Goal: Task Accomplishment & Management: Manage account settings

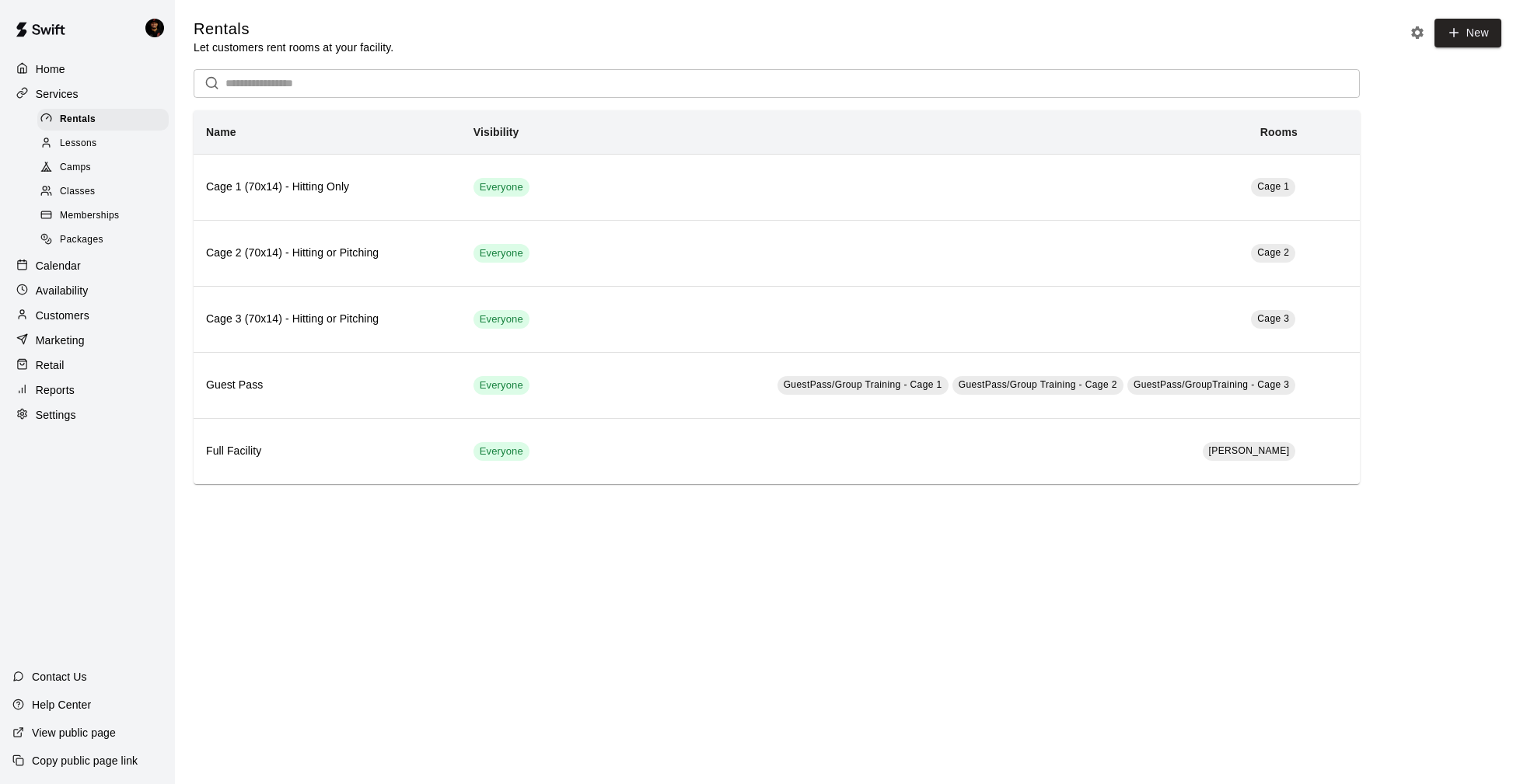
click at [78, 264] on p "Calendar" at bounding box center [58, 265] width 45 height 16
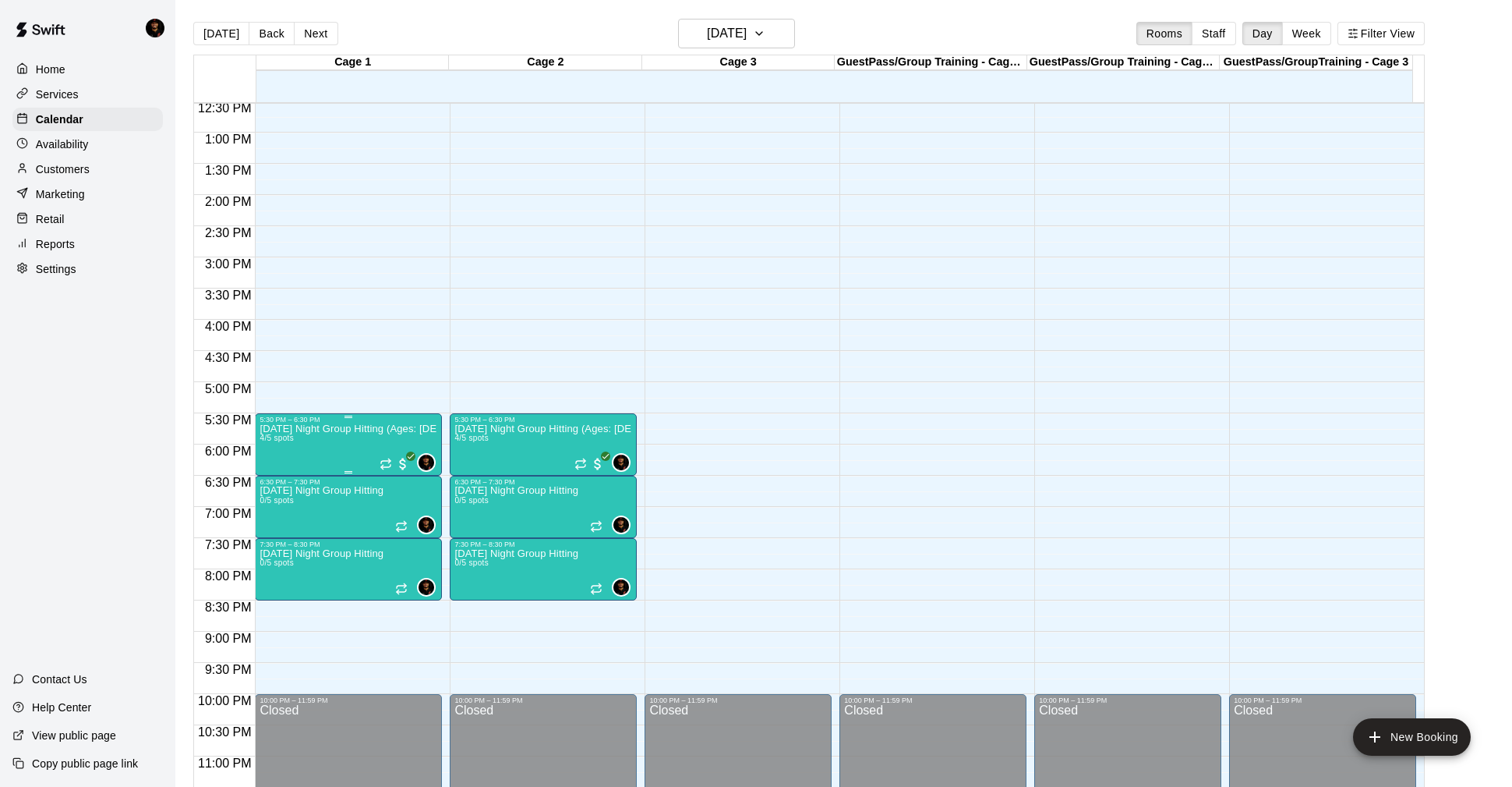
scroll to position [797, 0]
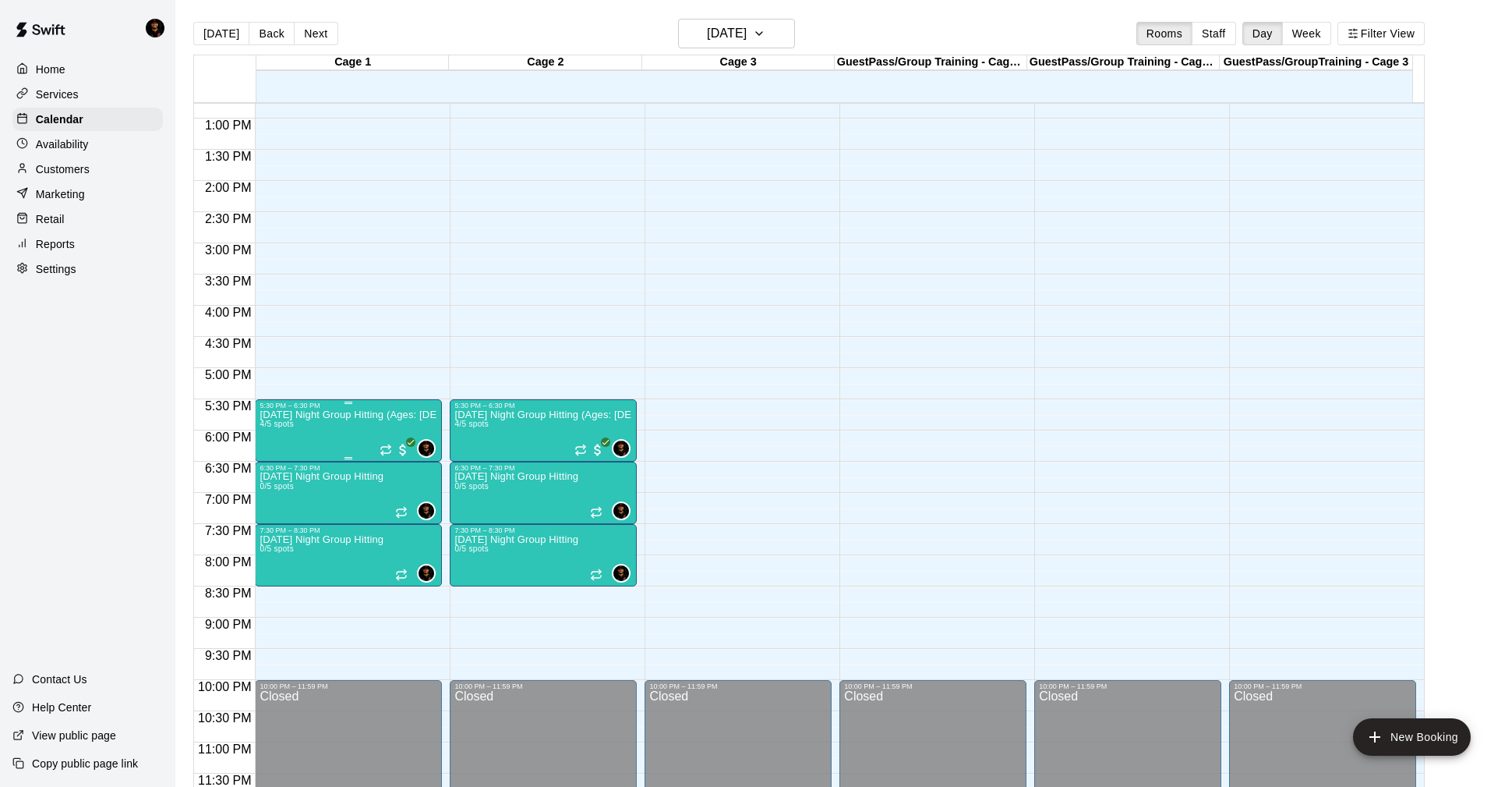
click at [279, 464] on img "edit" at bounding box center [277, 464] width 18 height 18
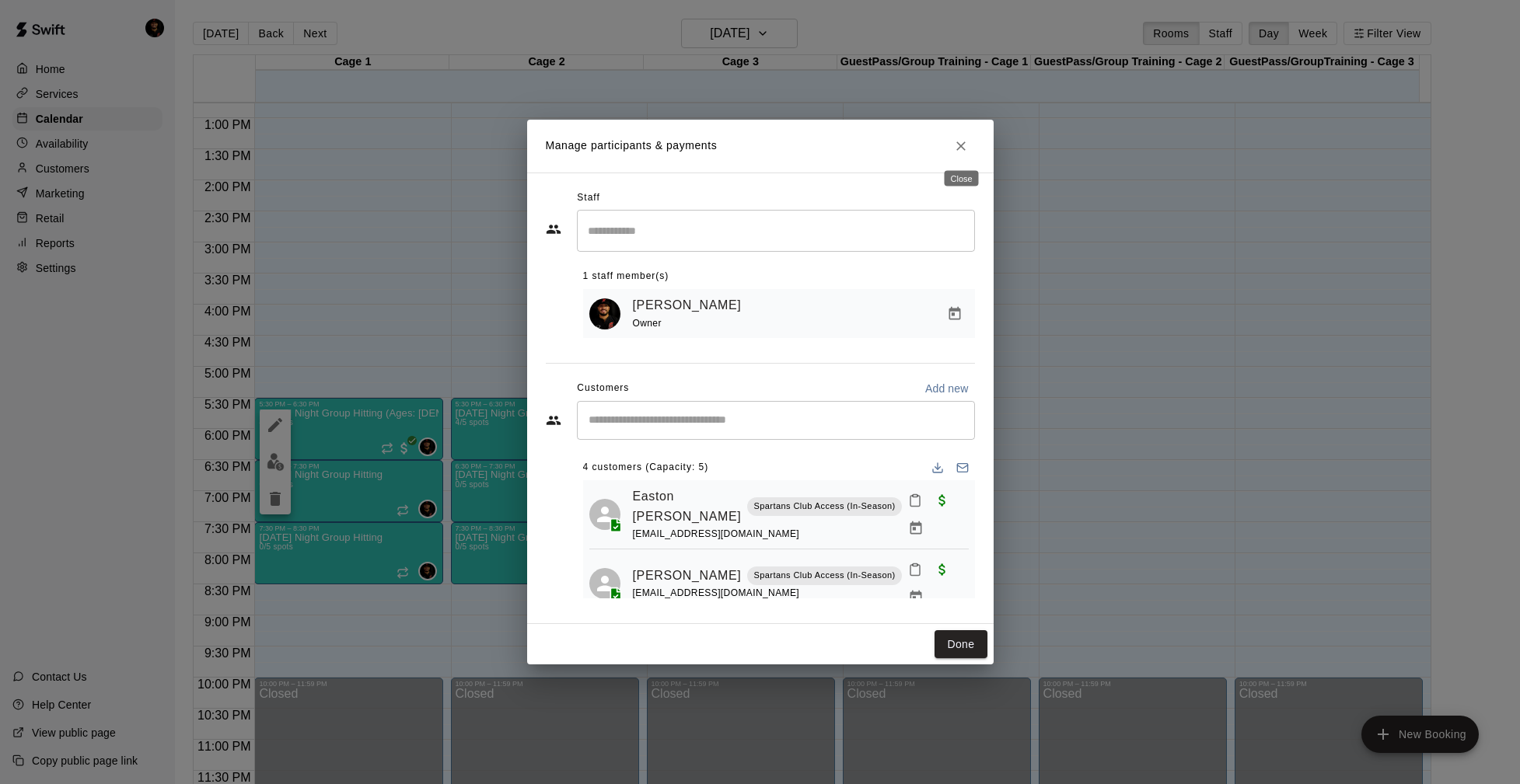
click at [956, 147] on icon "Close" at bounding box center [960, 145] width 16 height 16
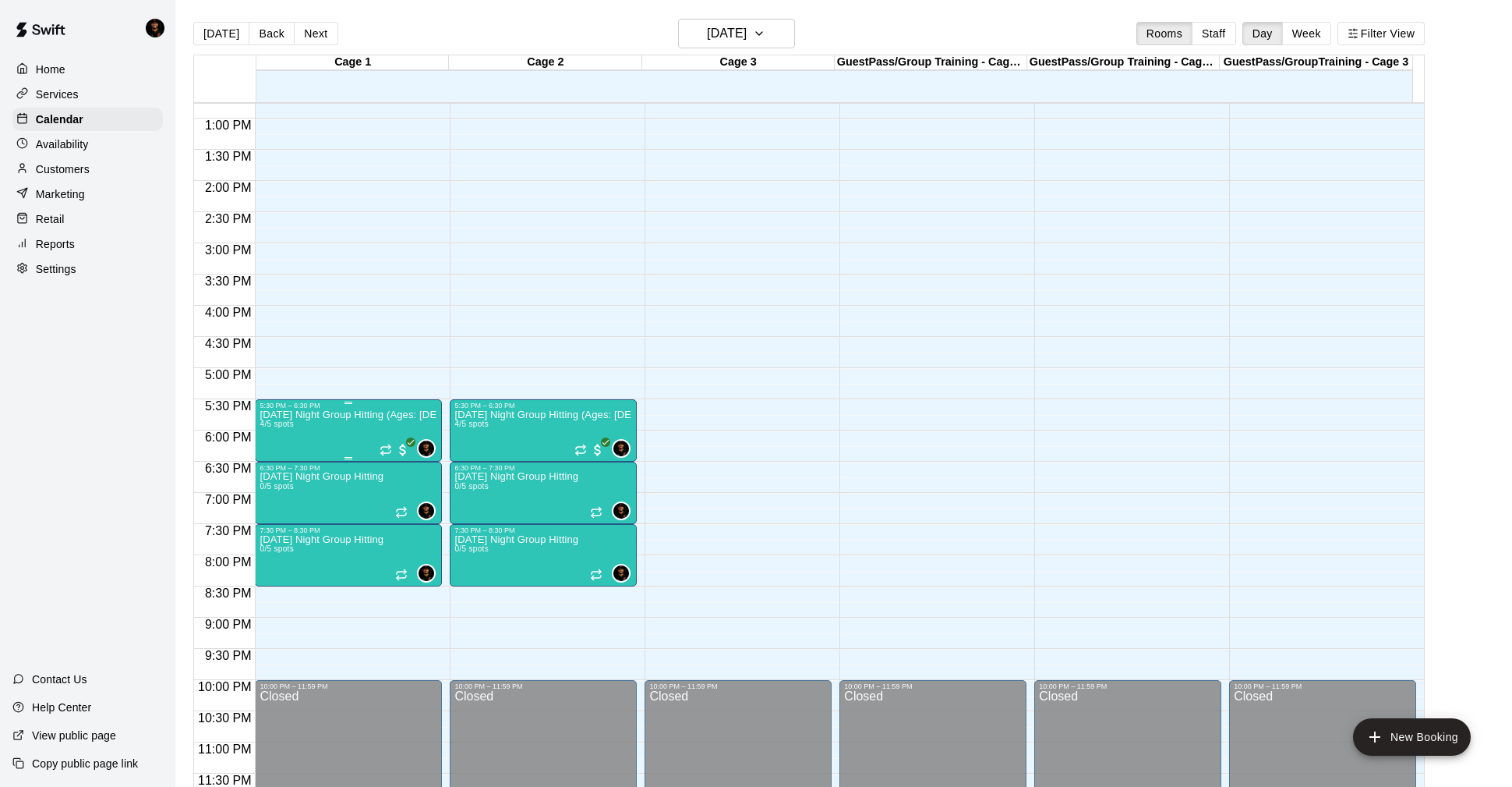
scroll to position [25, 0]
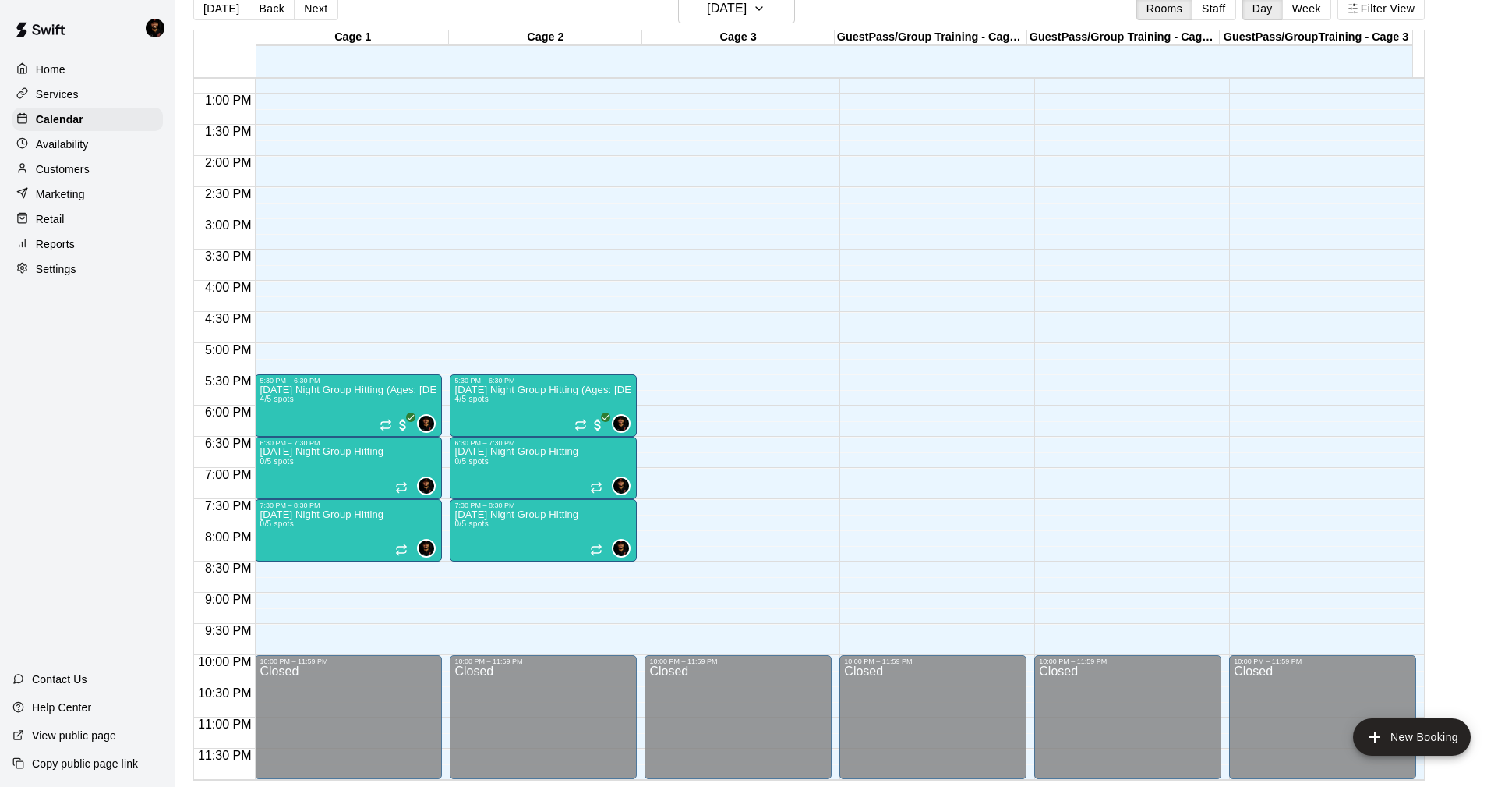
click at [86, 136] on div "Availability" at bounding box center [88, 144] width 151 height 23
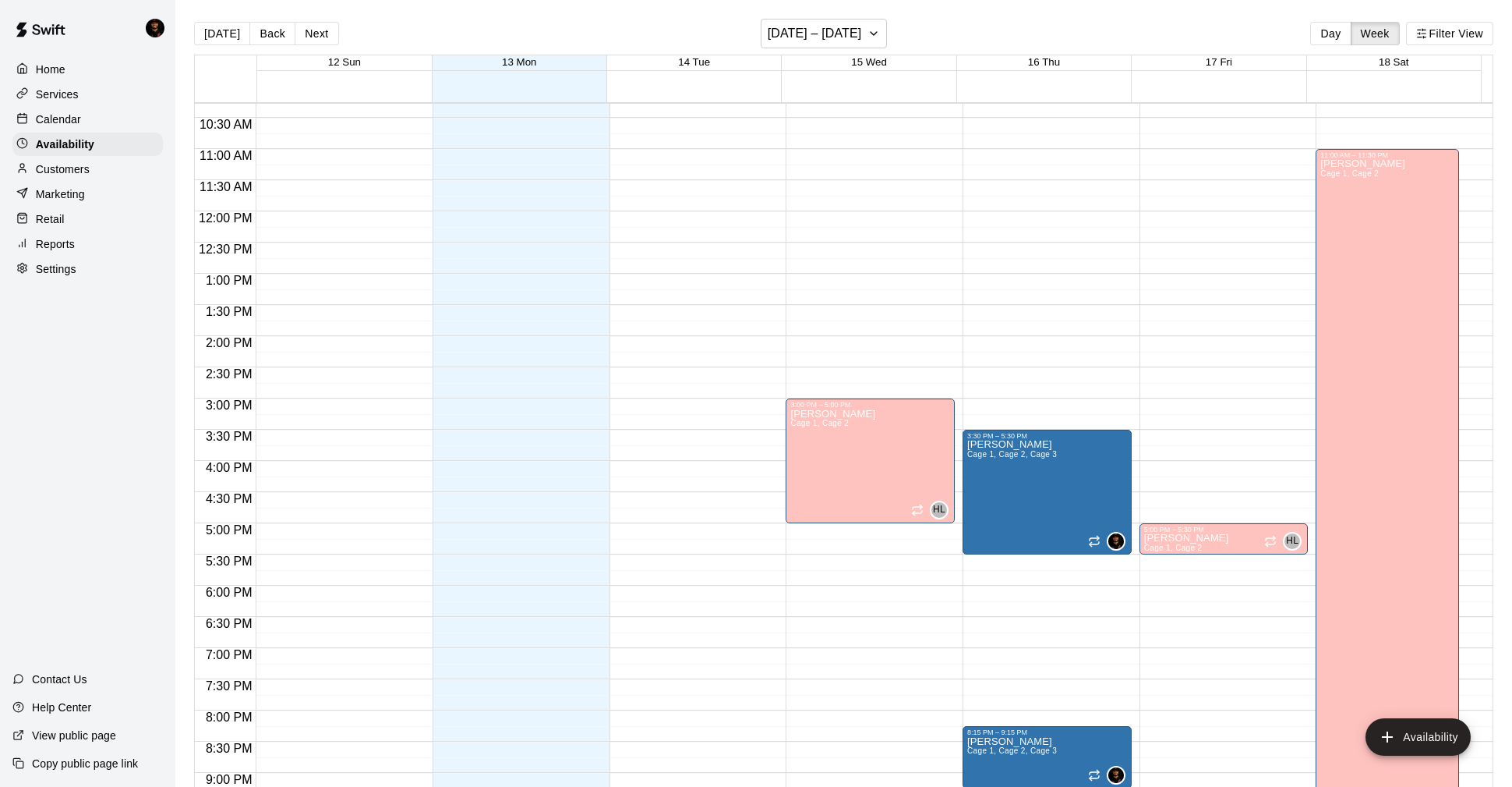
scroll to position [25, 0]
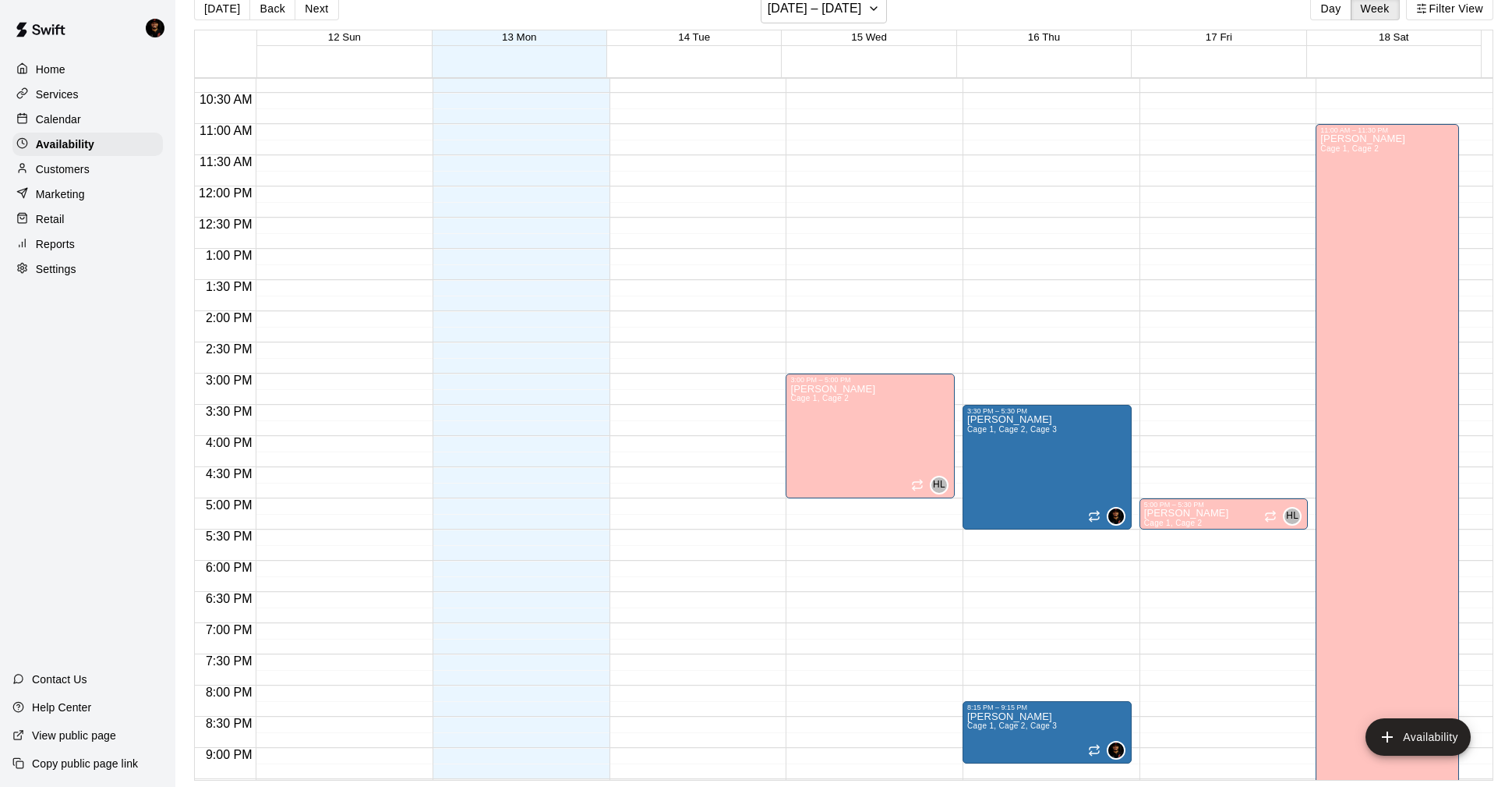
click at [56, 124] on p "Calendar" at bounding box center [58, 119] width 46 height 16
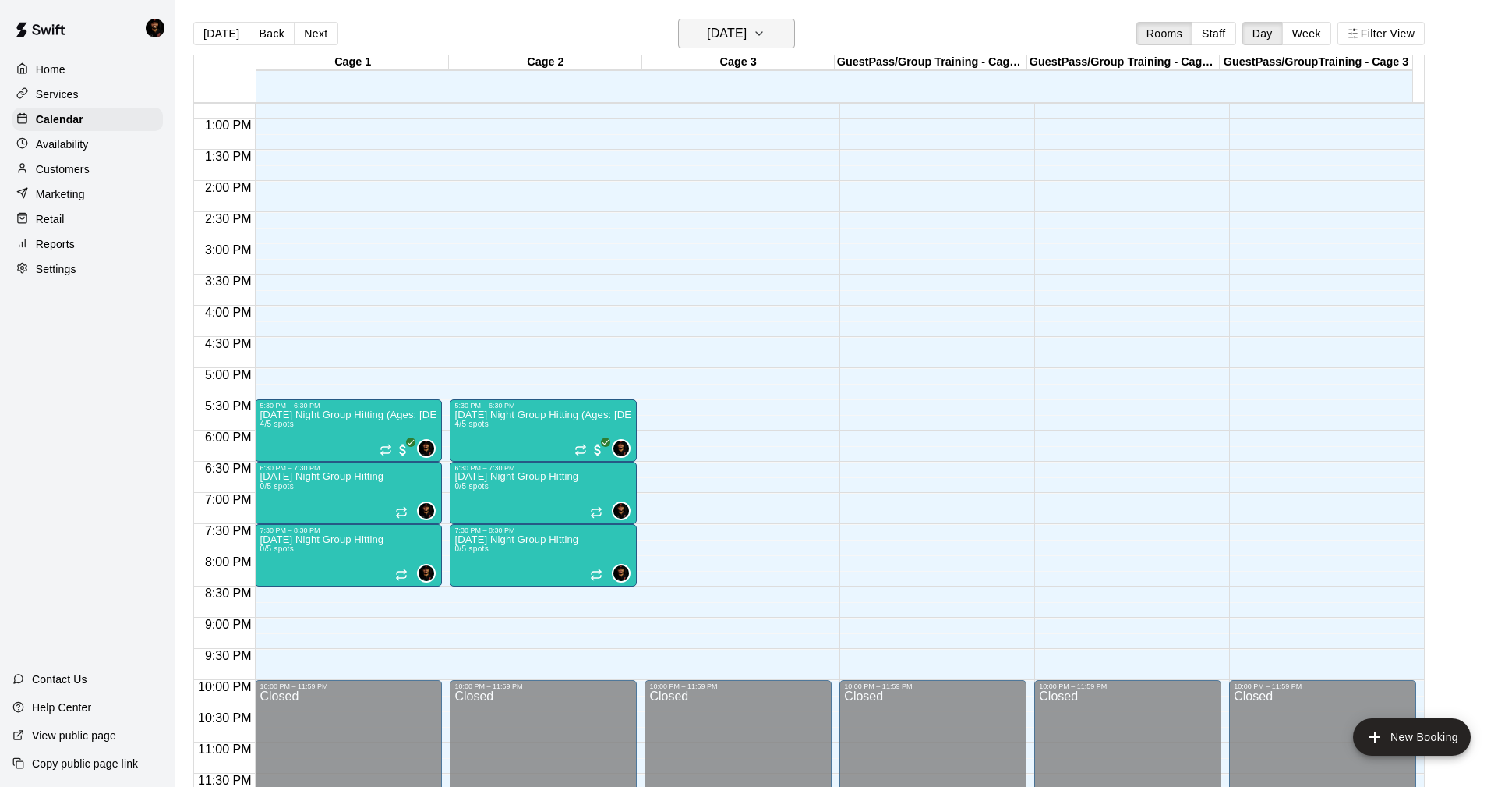
click at [741, 36] on h6 "[DATE]" at bounding box center [727, 33] width 40 height 22
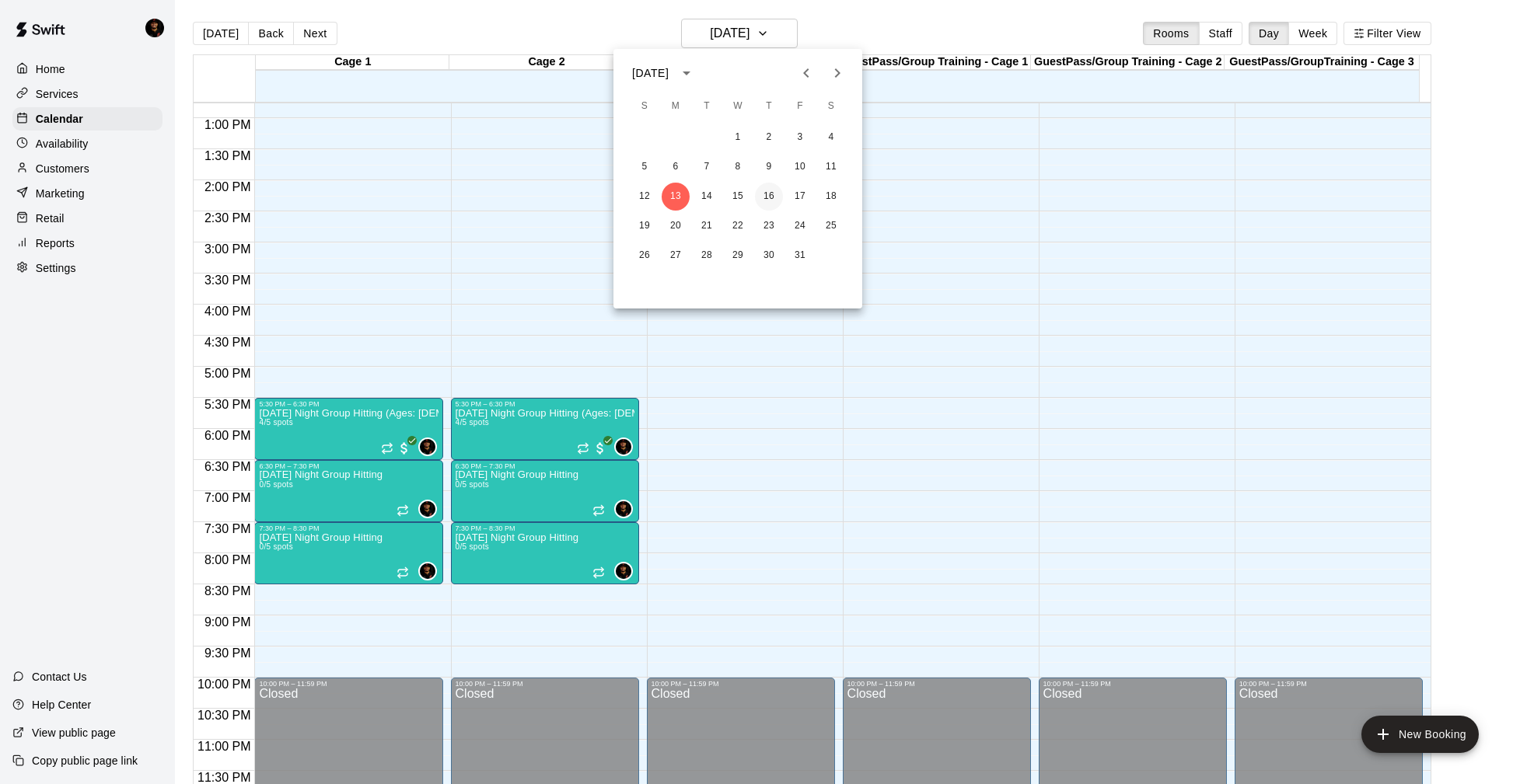
click at [761, 189] on button "16" at bounding box center [769, 197] width 28 height 28
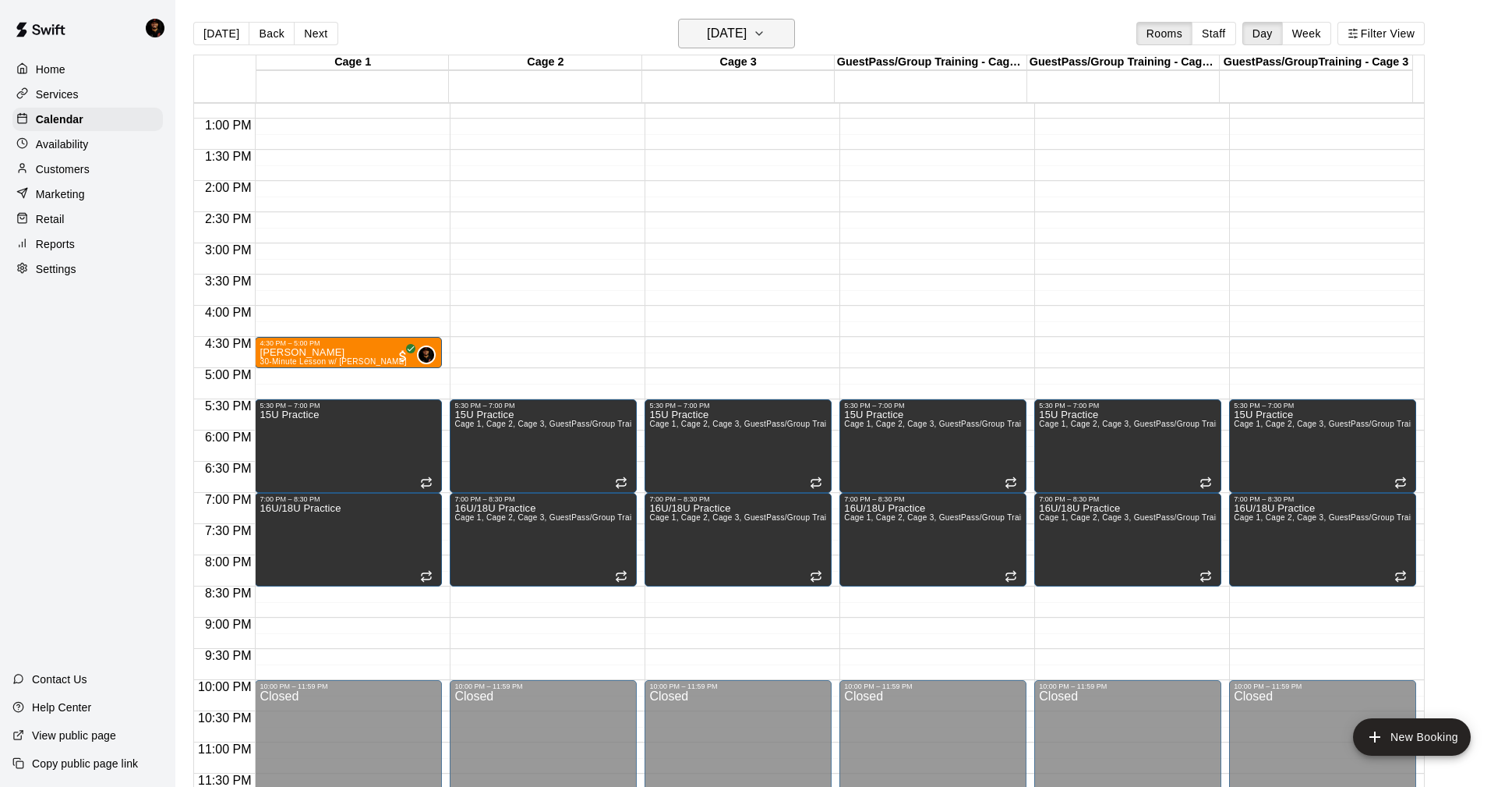
click at [707, 32] on h6 "[DATE]" at bounding box center [727, 33] width 40 height 22
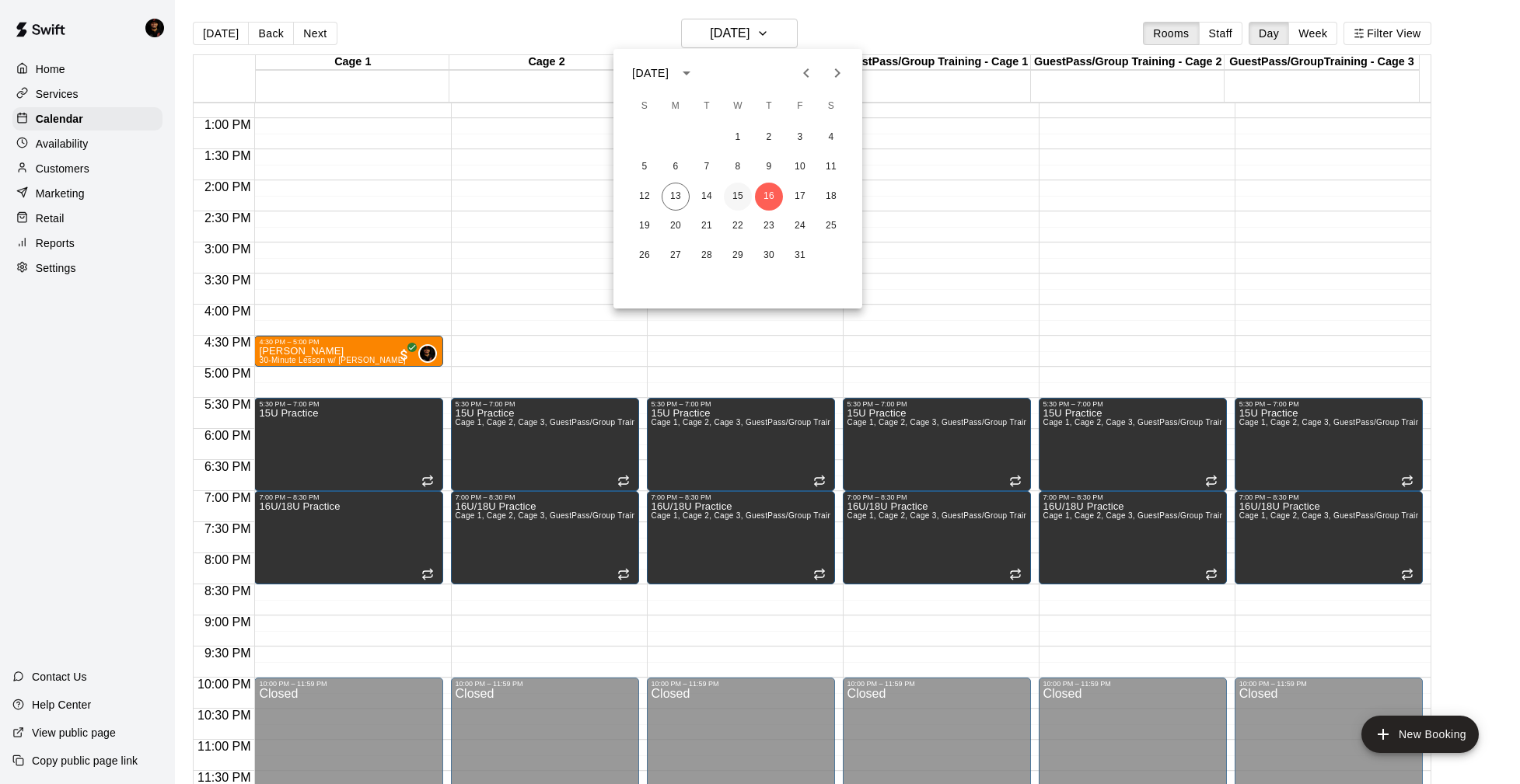
click at [732, 192] on button "15" at bounding box center [738, 197] width 28 height 28
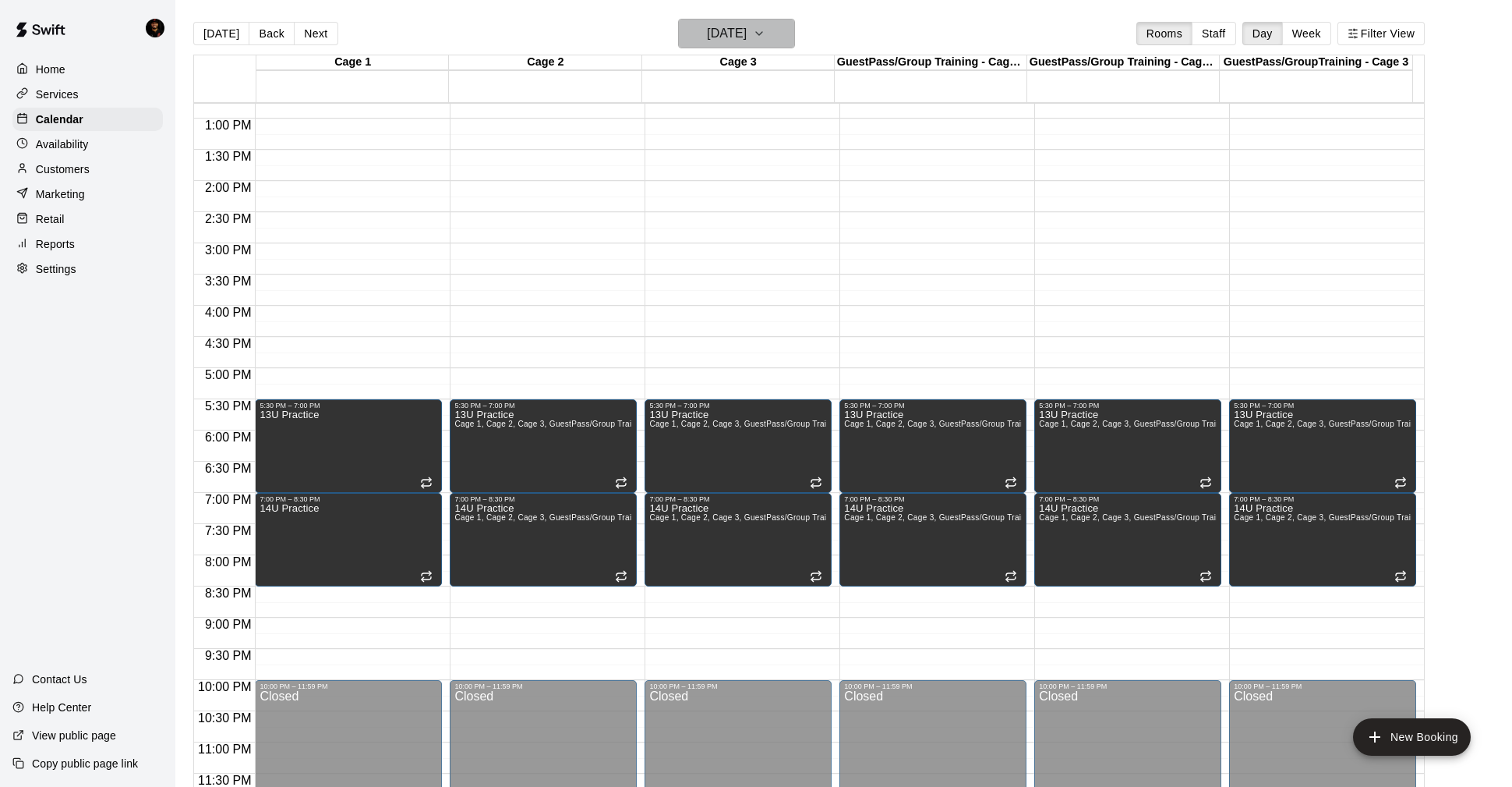
click at [712, 31] on h6 "[DATE]" at bounding box center [727, 33] width 40 height 22
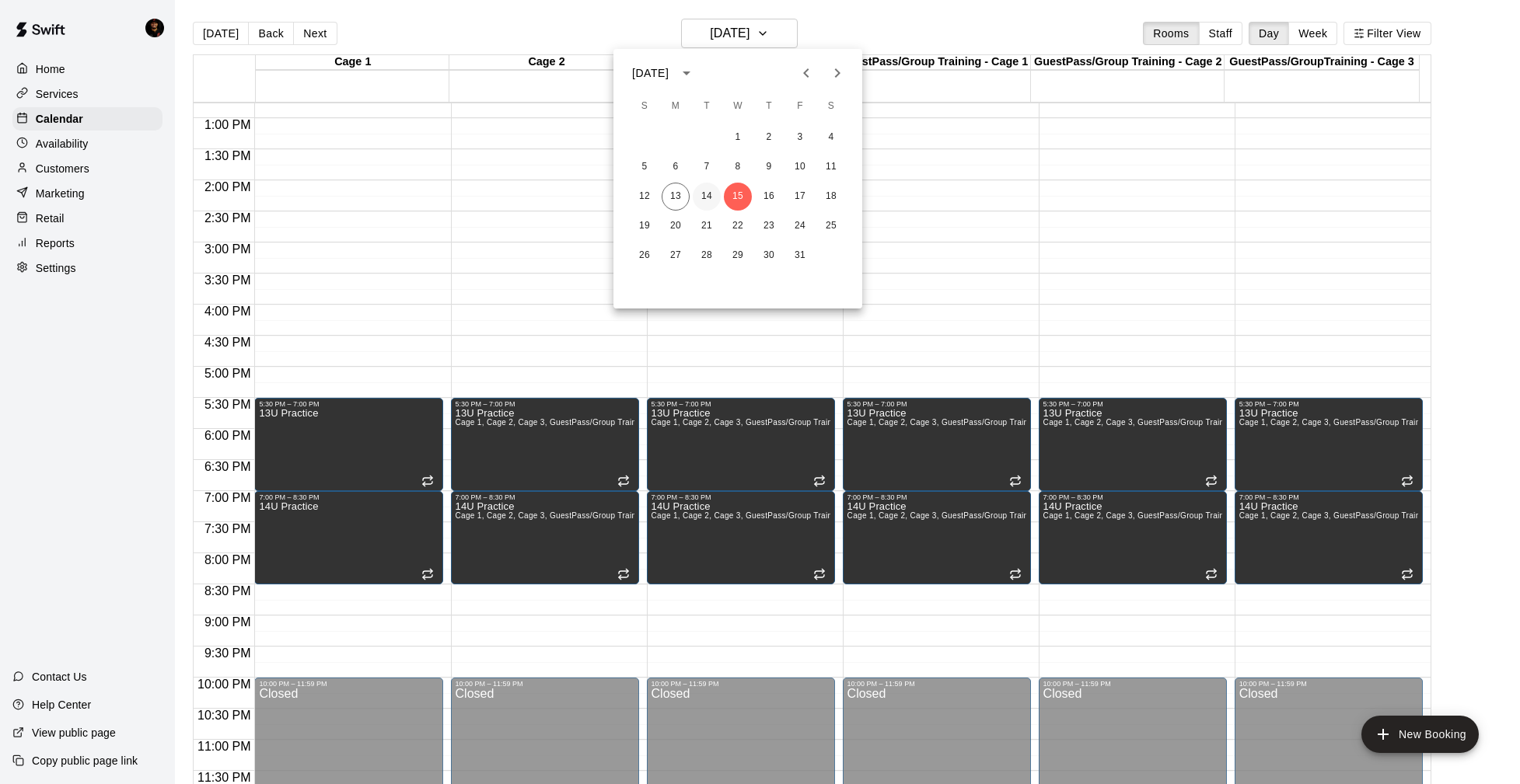
click at [698, 192] on button "14" at bounding box center [707, 197] width 28 height 28
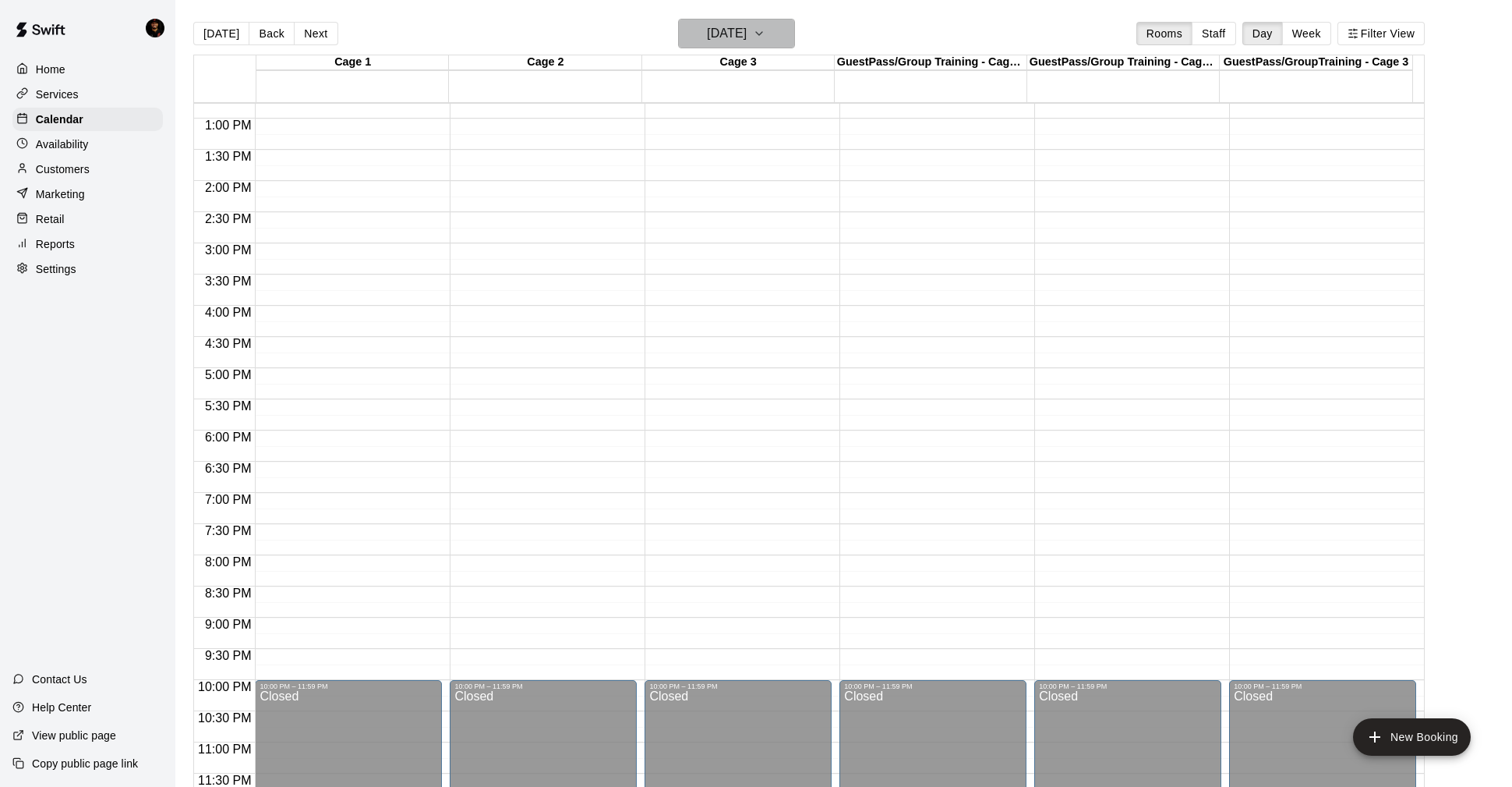
click at [707, 37] on h6 "[DATE]" at bounding box center [727, 33] width 40 height 22
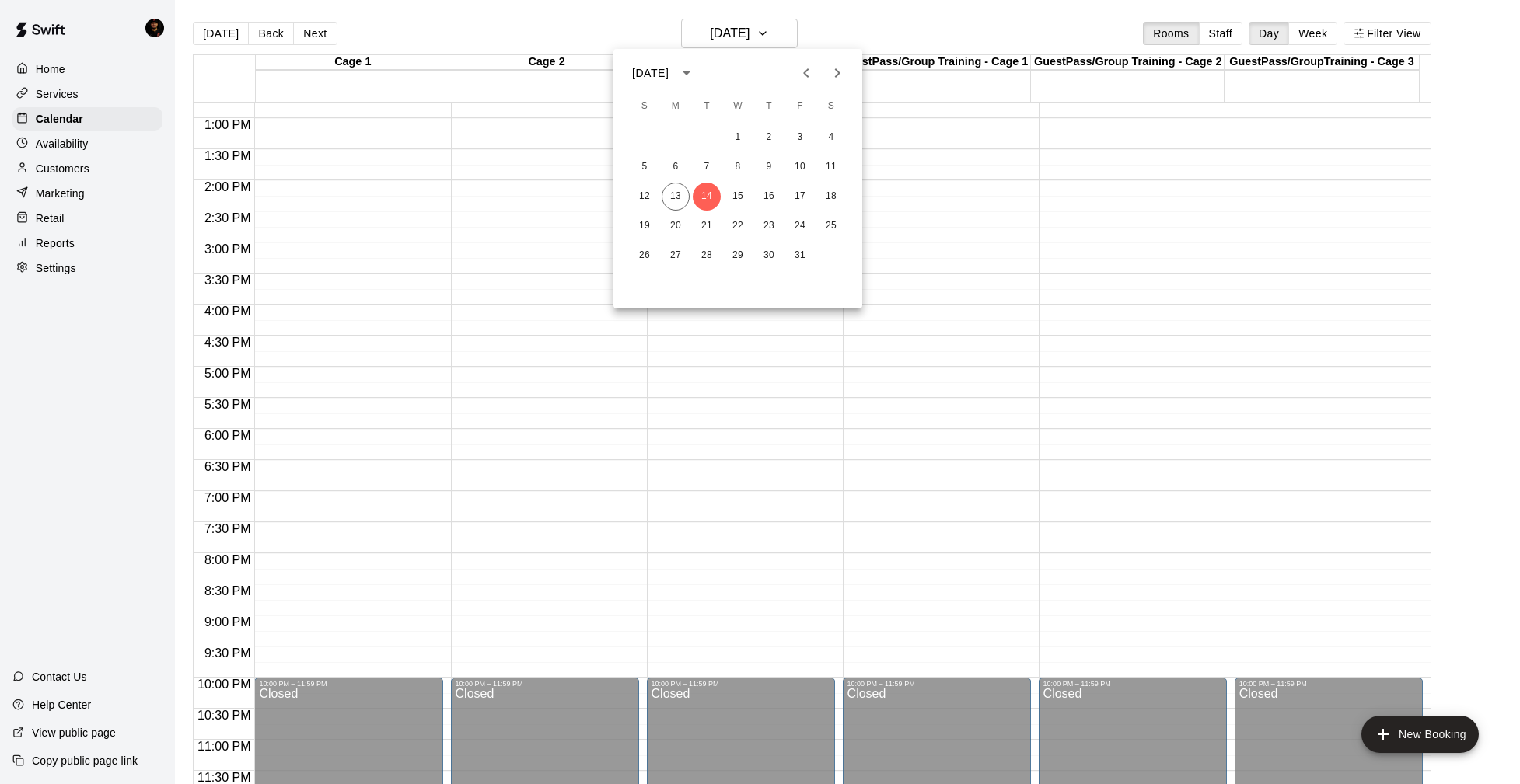
click at [66, 124] on div at bounding box center [760, 392] width 1520 height 784
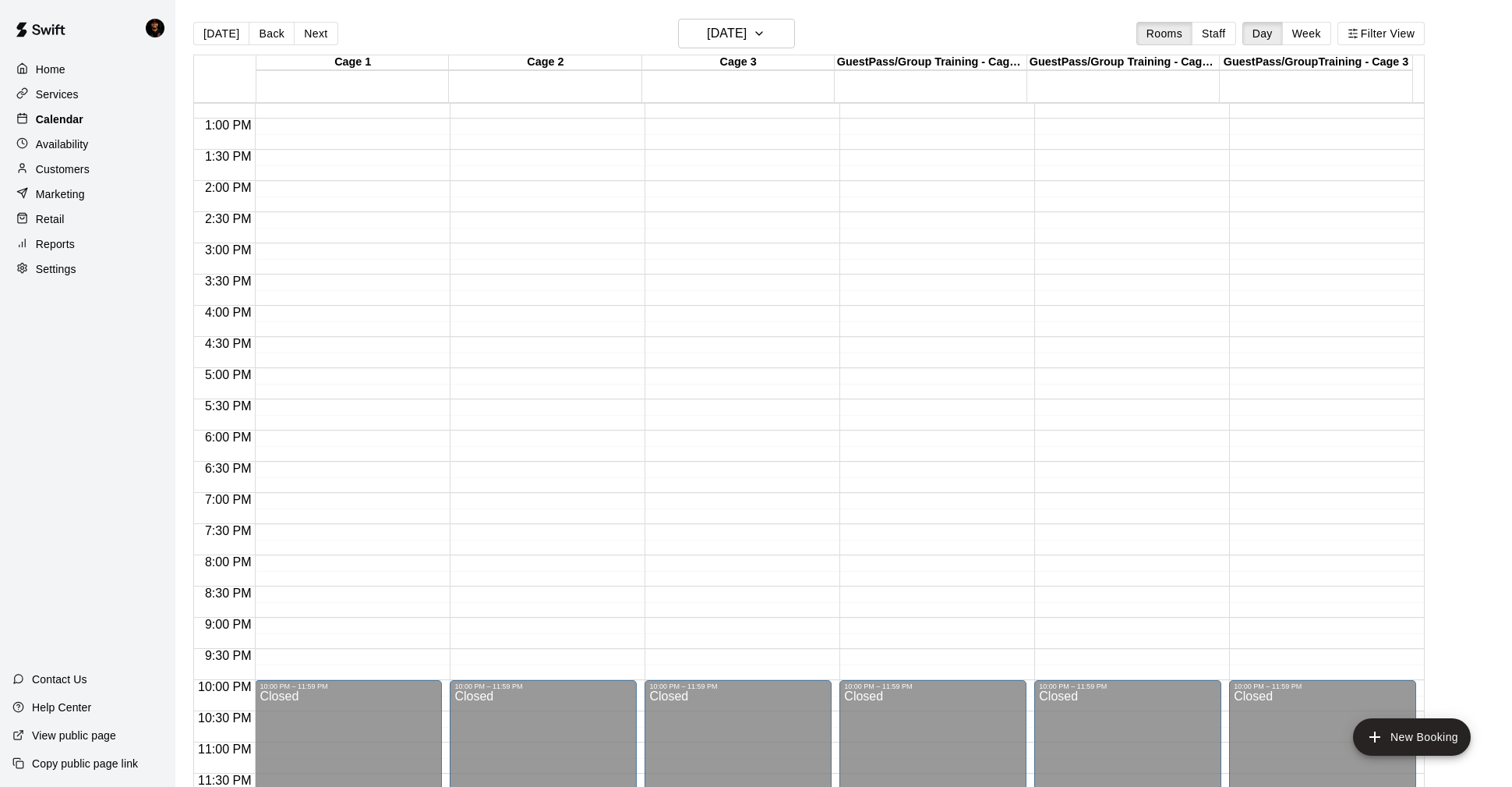
click at [67, 123] on p "Calendar" at bounding box center [59, 119] width 47 height 16
click at [61, 74] on p "Home" at bounding box center [51, 69] width 30 height 16
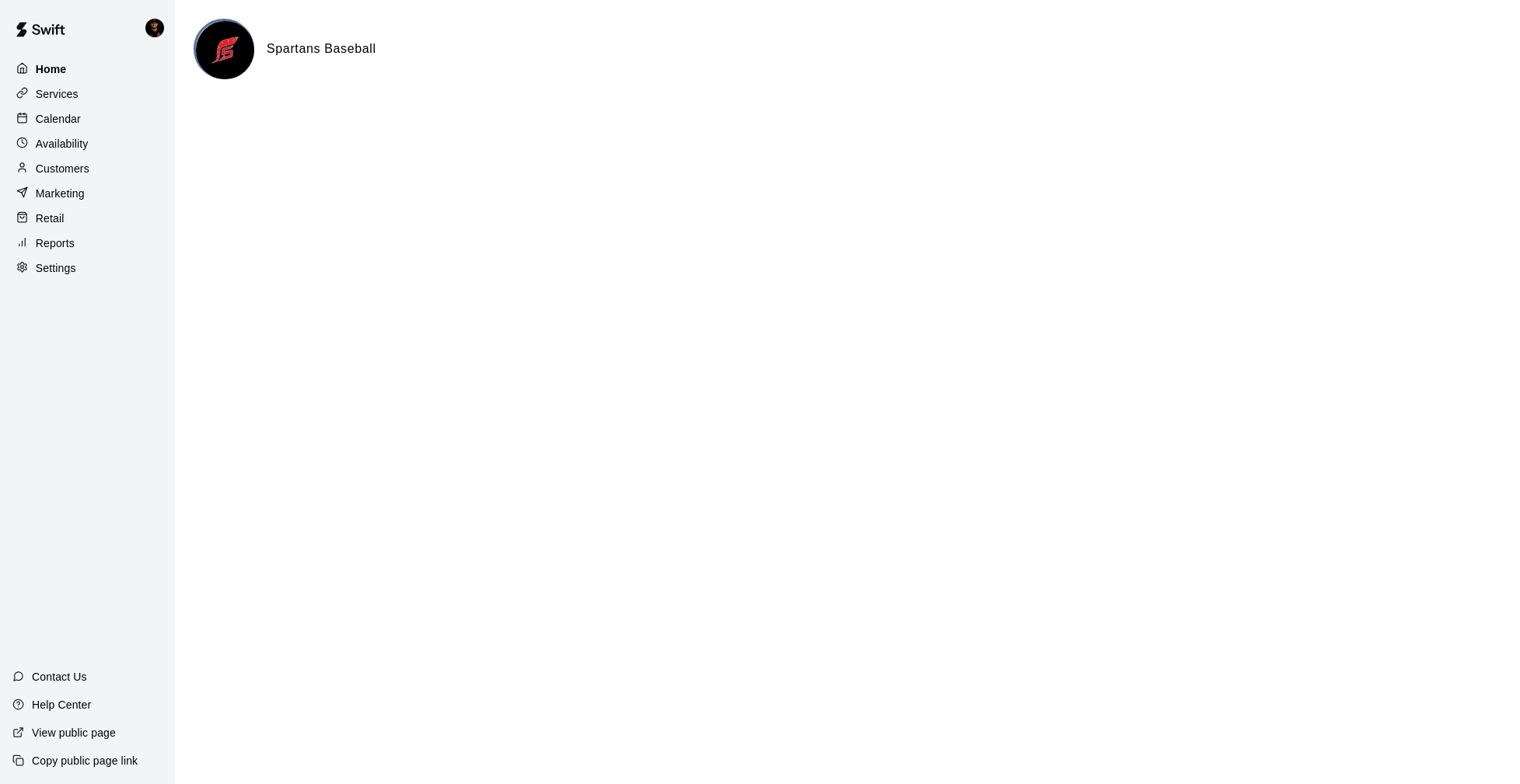
click at [75, 71] on div "Home" at bounding box center [88, 69] width 150 height 23
click at [108, 110] on div "Calendar" at bounding box center [88, 119] width 150 height 23
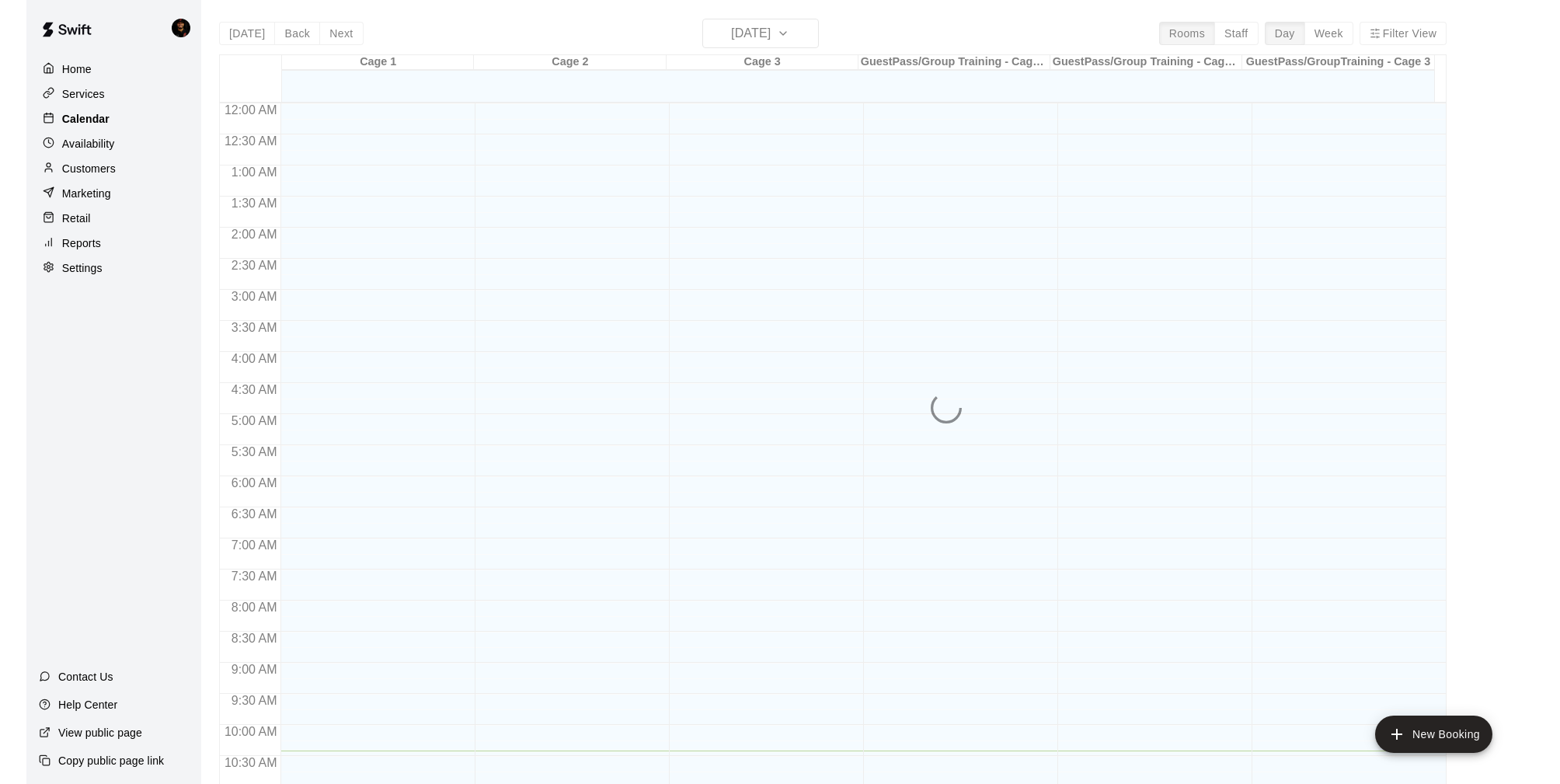
scroll to position [648, 0]
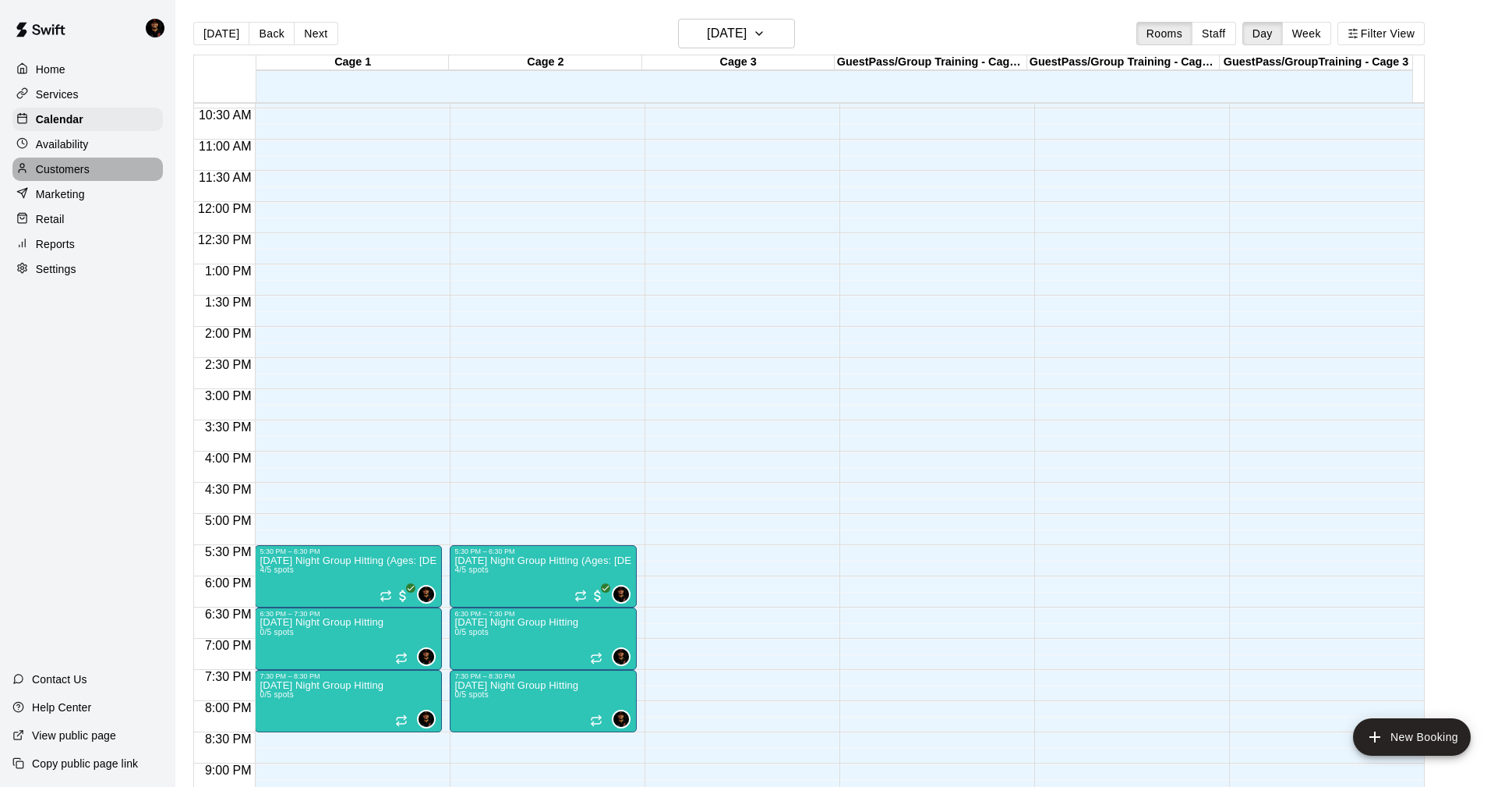
click at [96, 163] on div "Customers" at bounding box center [88, 169] width 151 height 23
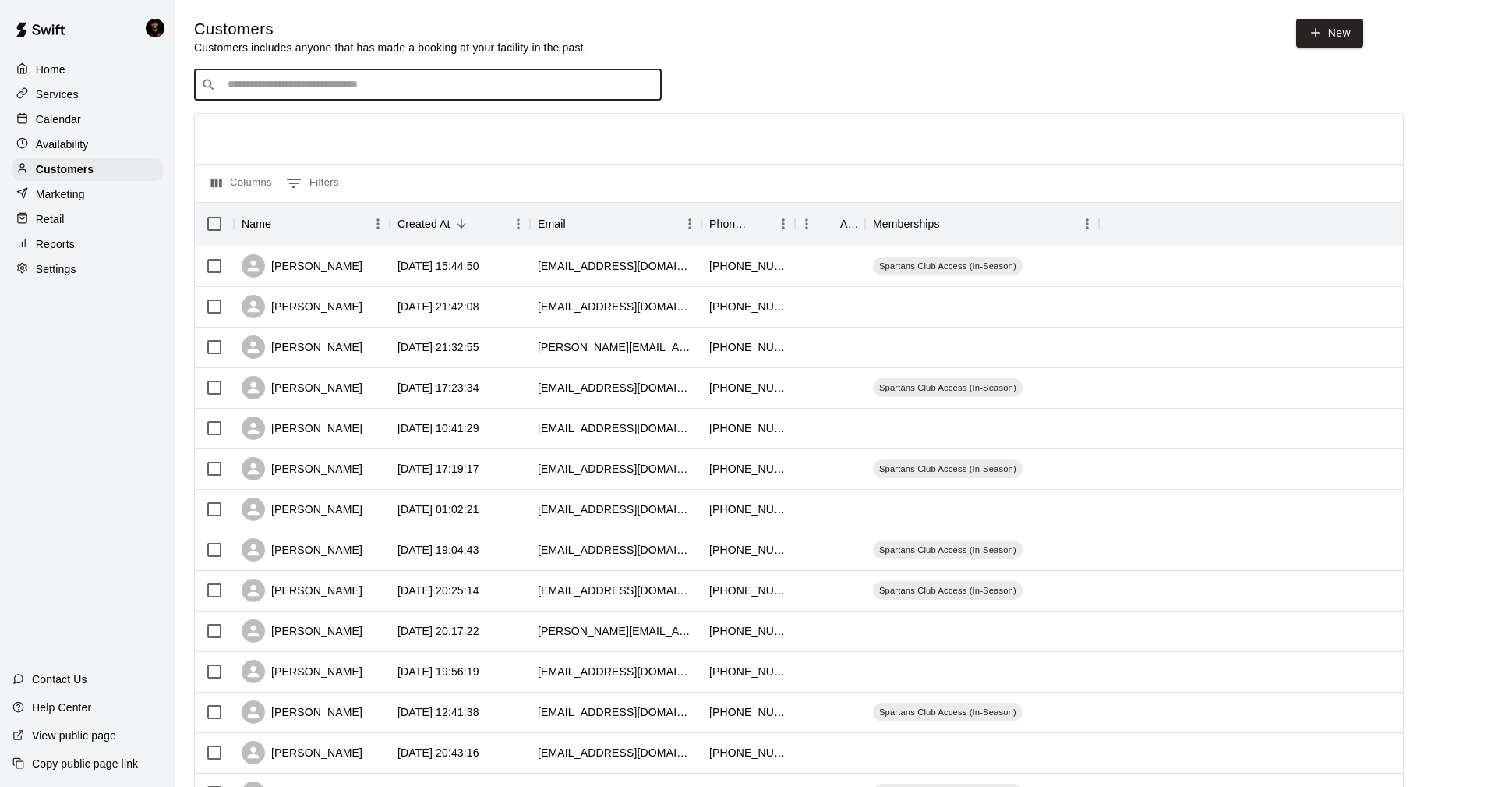
click at [351, 90] on input "Search customers by name or email" at bounding box center [439, 85] width 432 height 16
type input "*****"
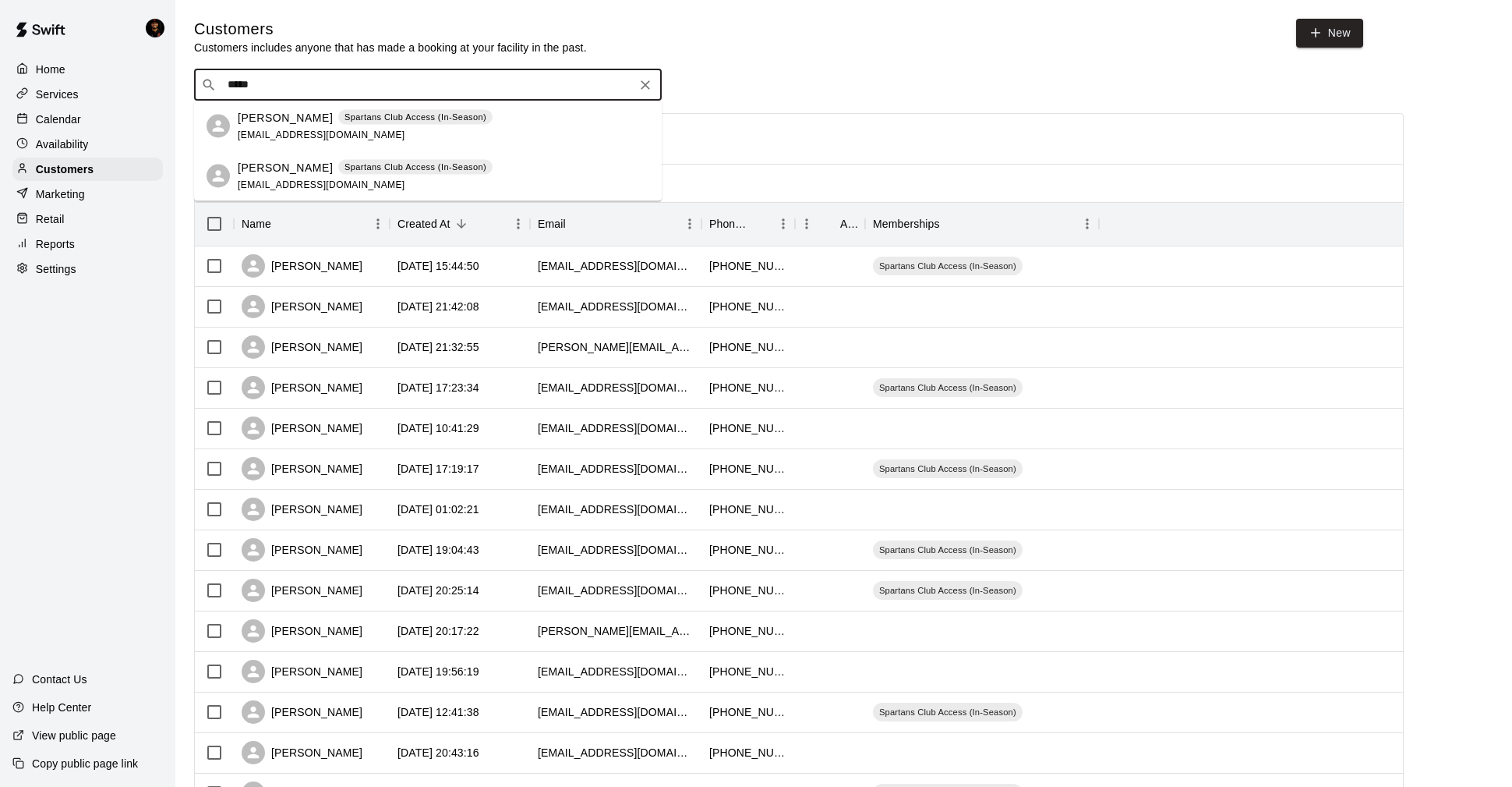
click at [229, 178] on div at bounding box center [218, 176] width 23 height 23
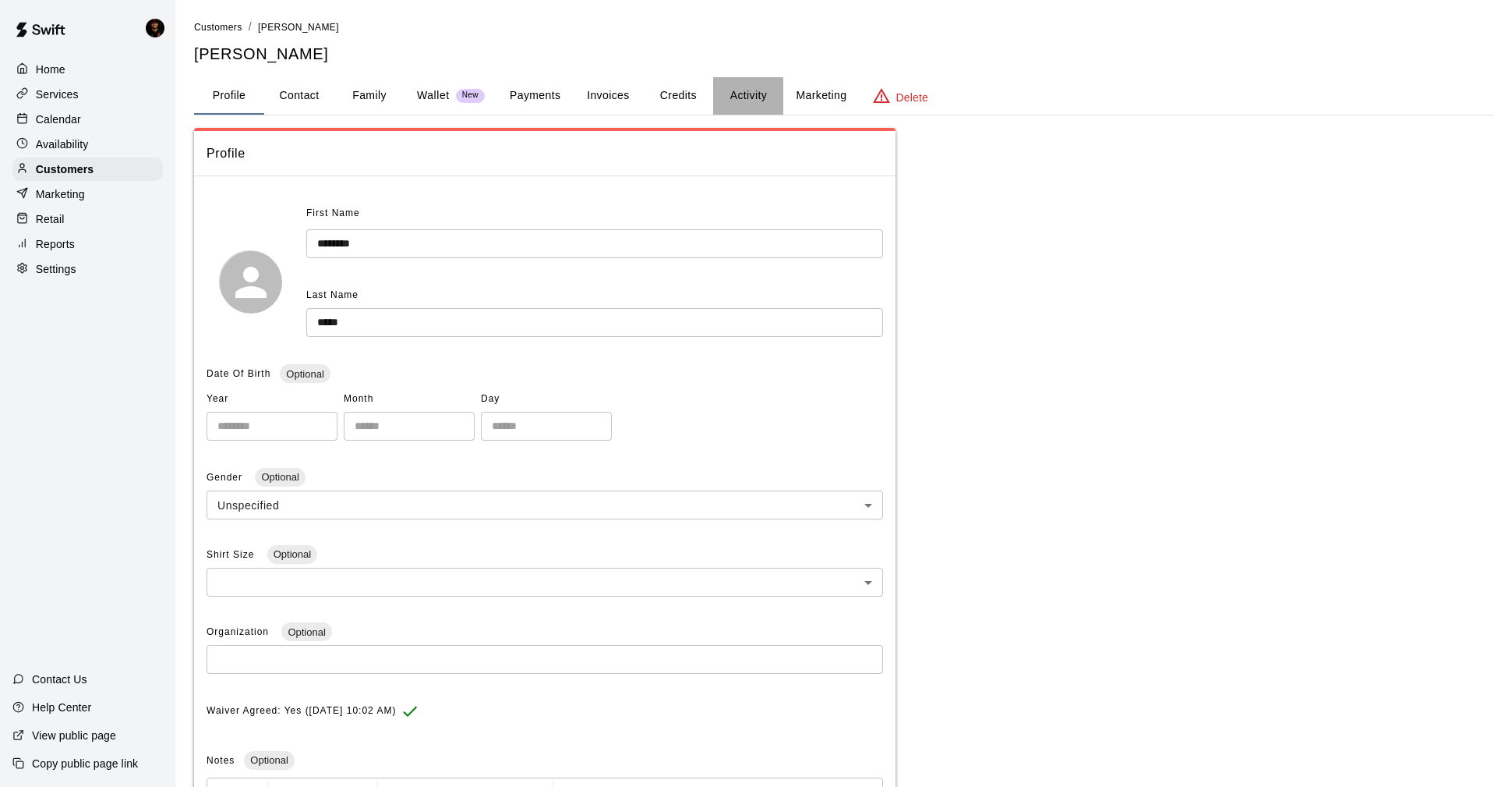
click at [740, 95] on button "Activity" at bounding box center [748, 95] width 70 height 37
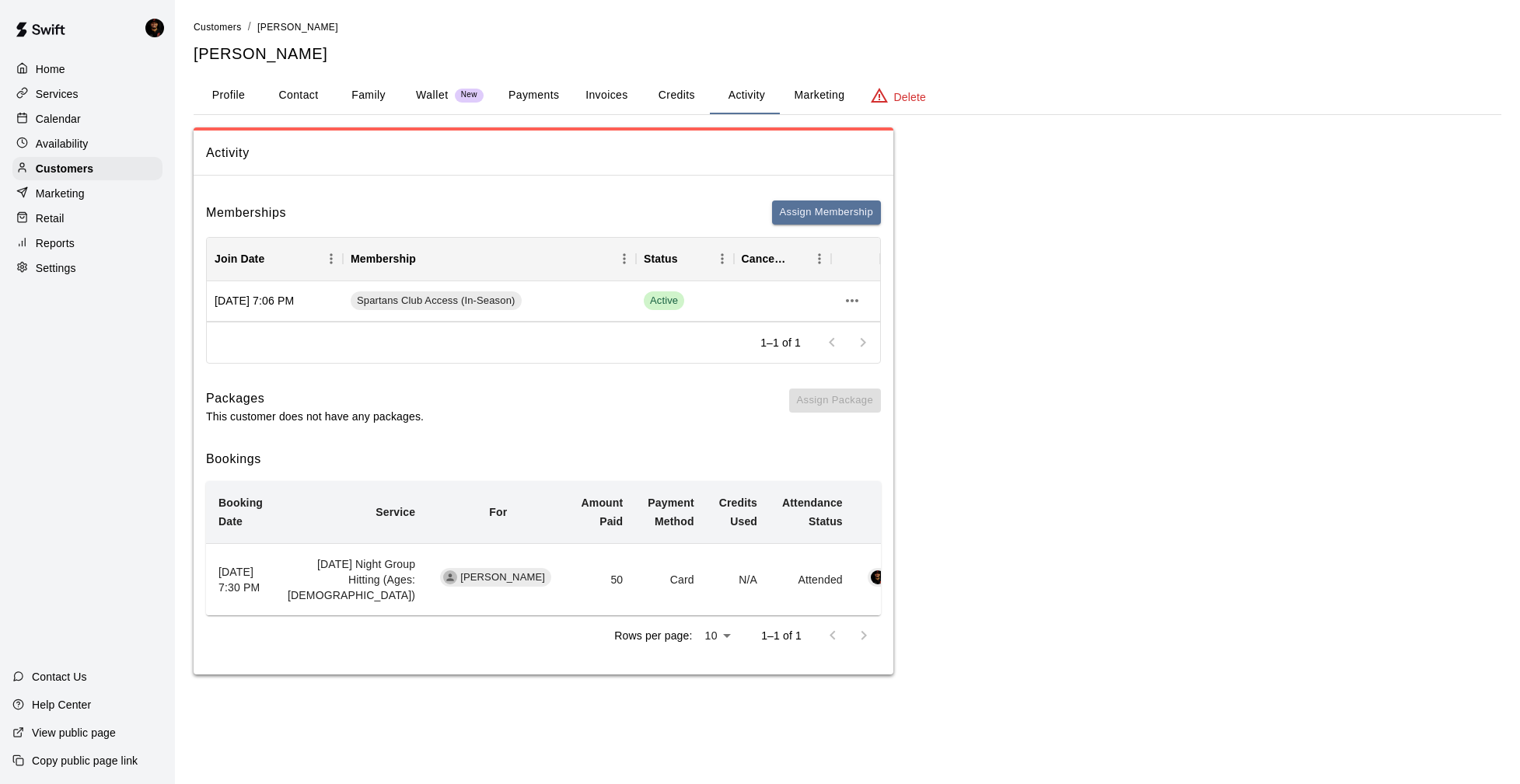
click at [296, 97] on button "Contact" at bounding box center [298, 95] width 70 height 37
select select "**"
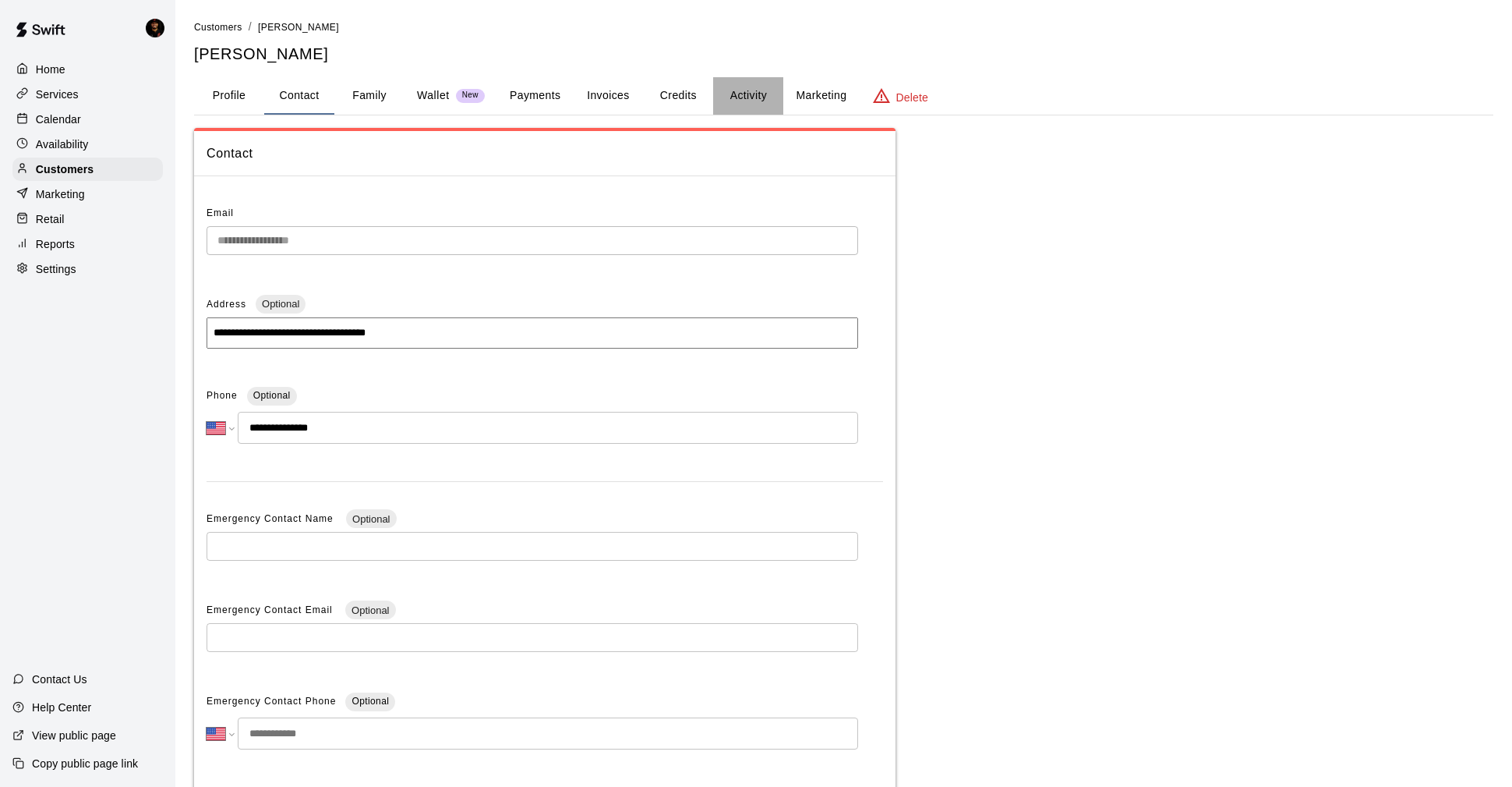
click at [729, 90] on button "Activity" at bounding box center [748, 95] width 70 height 37
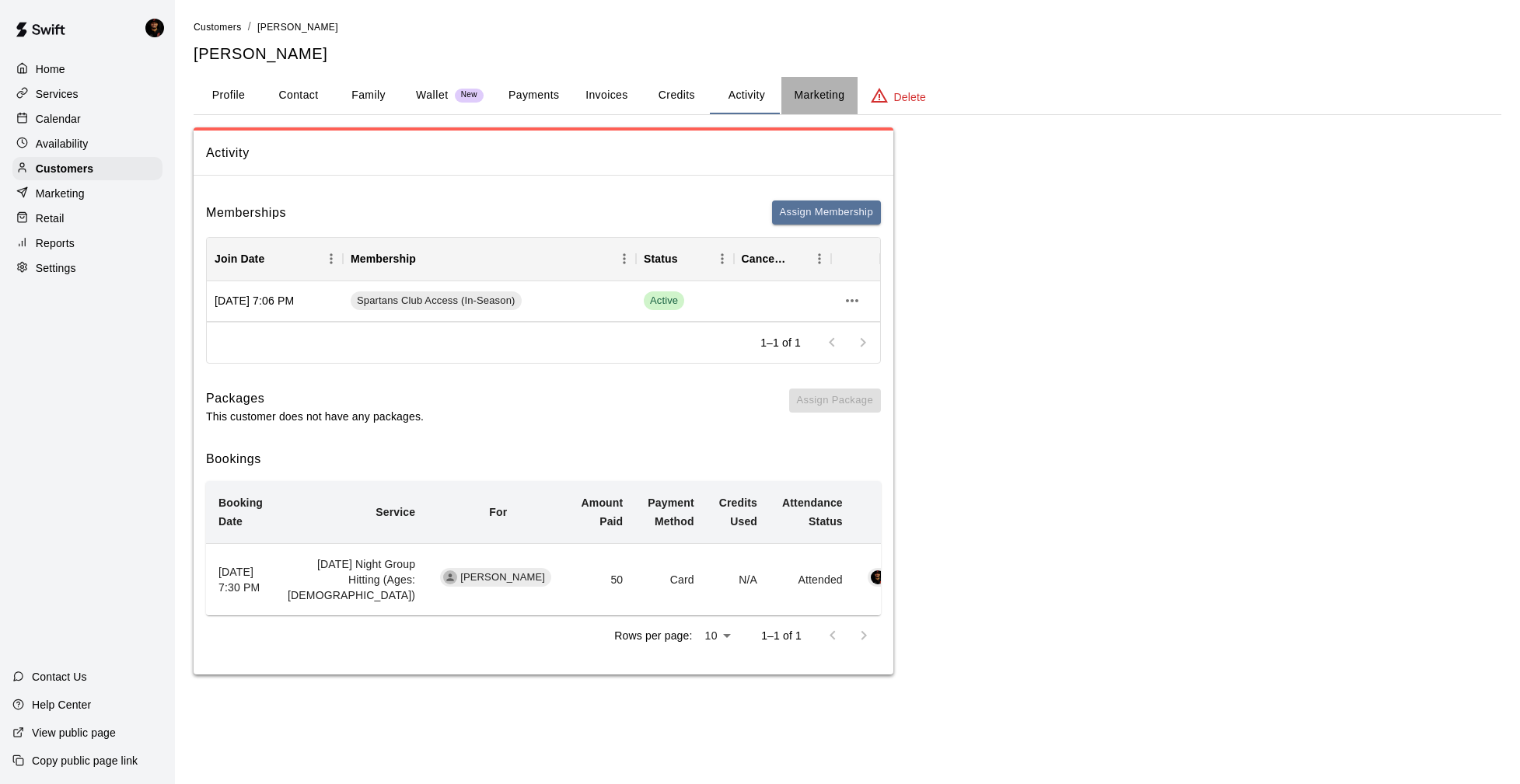
click at [837, 91] on button "Marketing" at bounding box center [818, 95] width 75 height 37
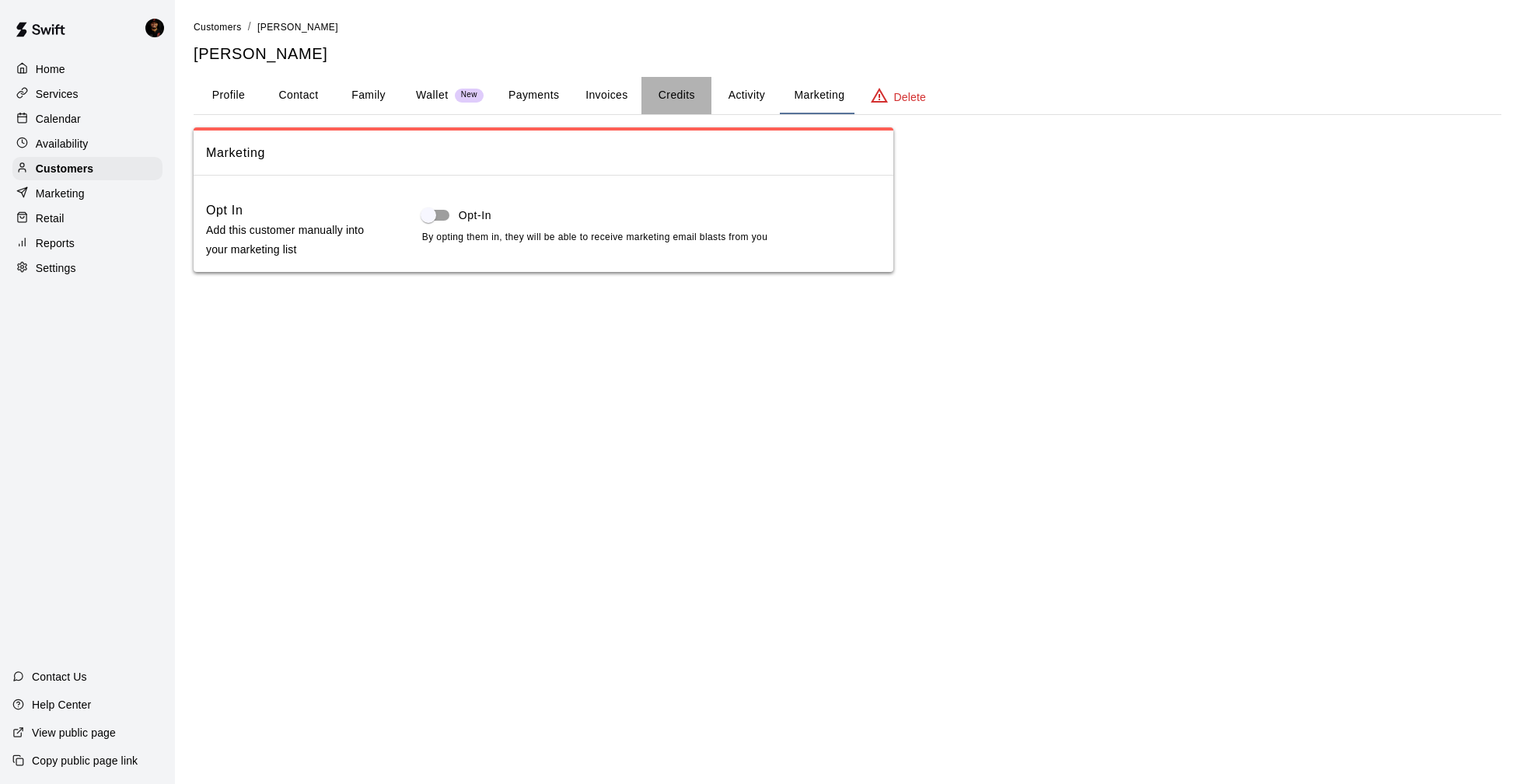
click at [679, 98] on button "Credits" at bounding box center [676, 95] width 70 height 37
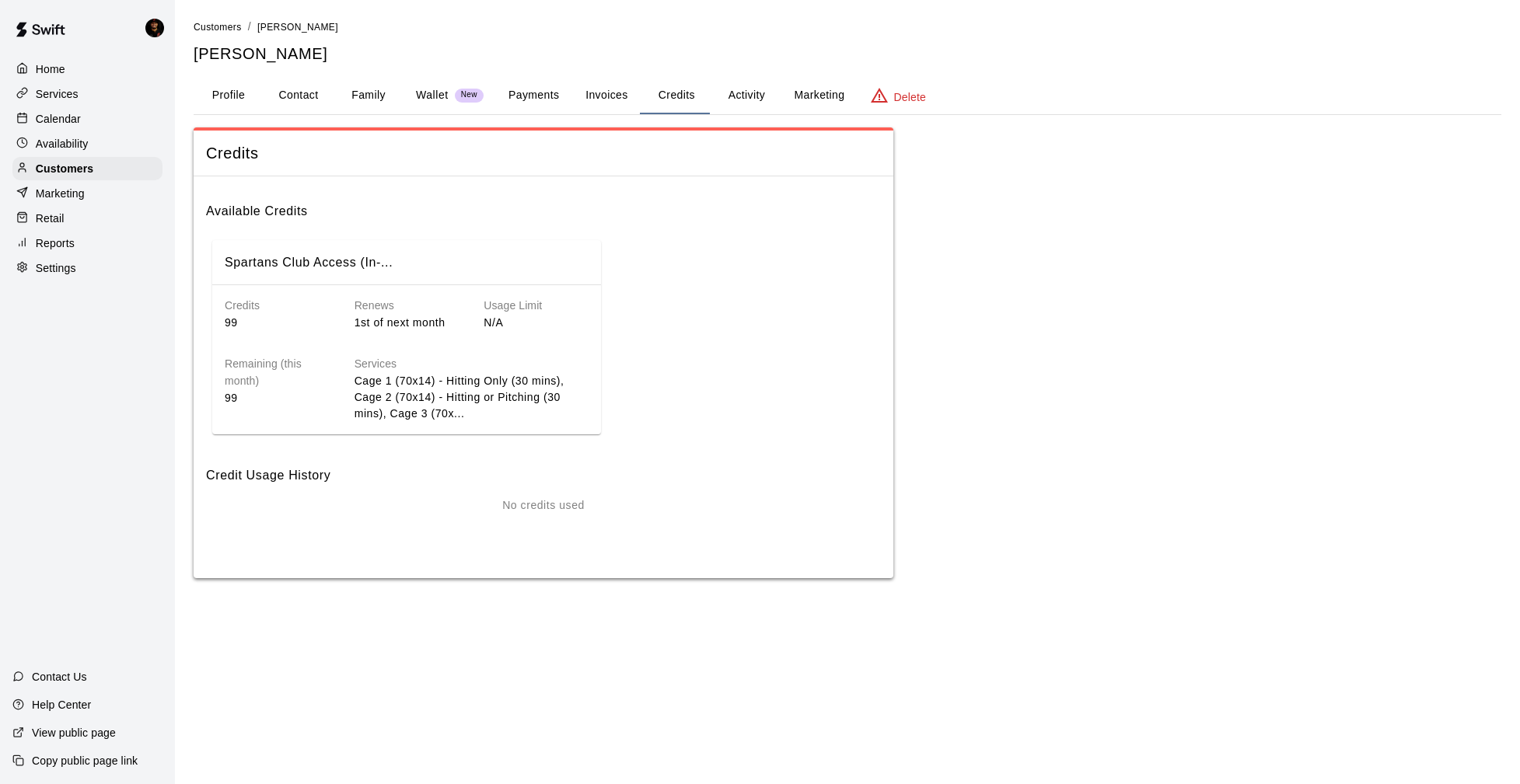
click at [584, 106] on button "Invoices" at bounding box center [606, 95] width 70 height 37
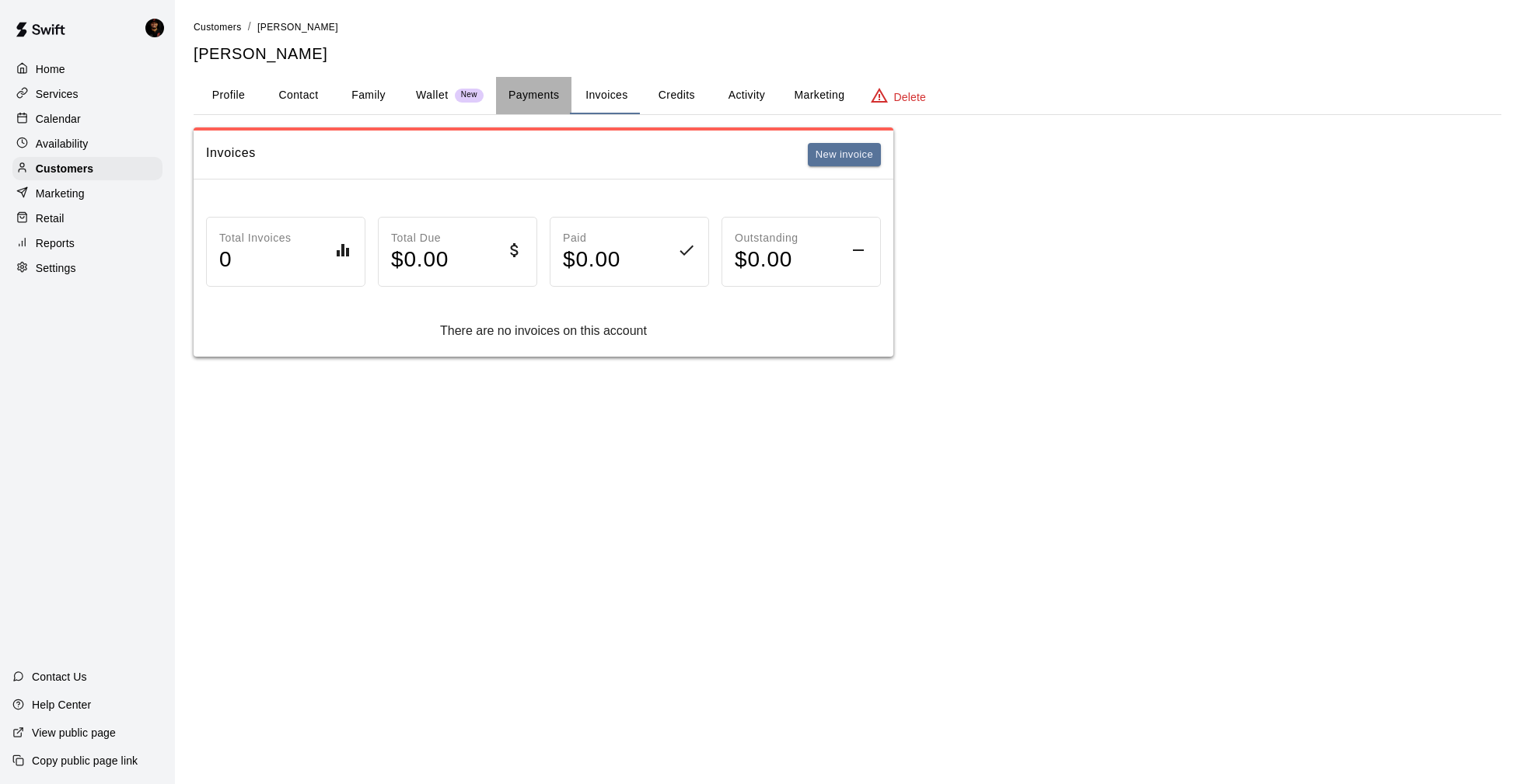
click at [506, 101] on button "Payments" at bounding box center [533, 95] width 75 height 37
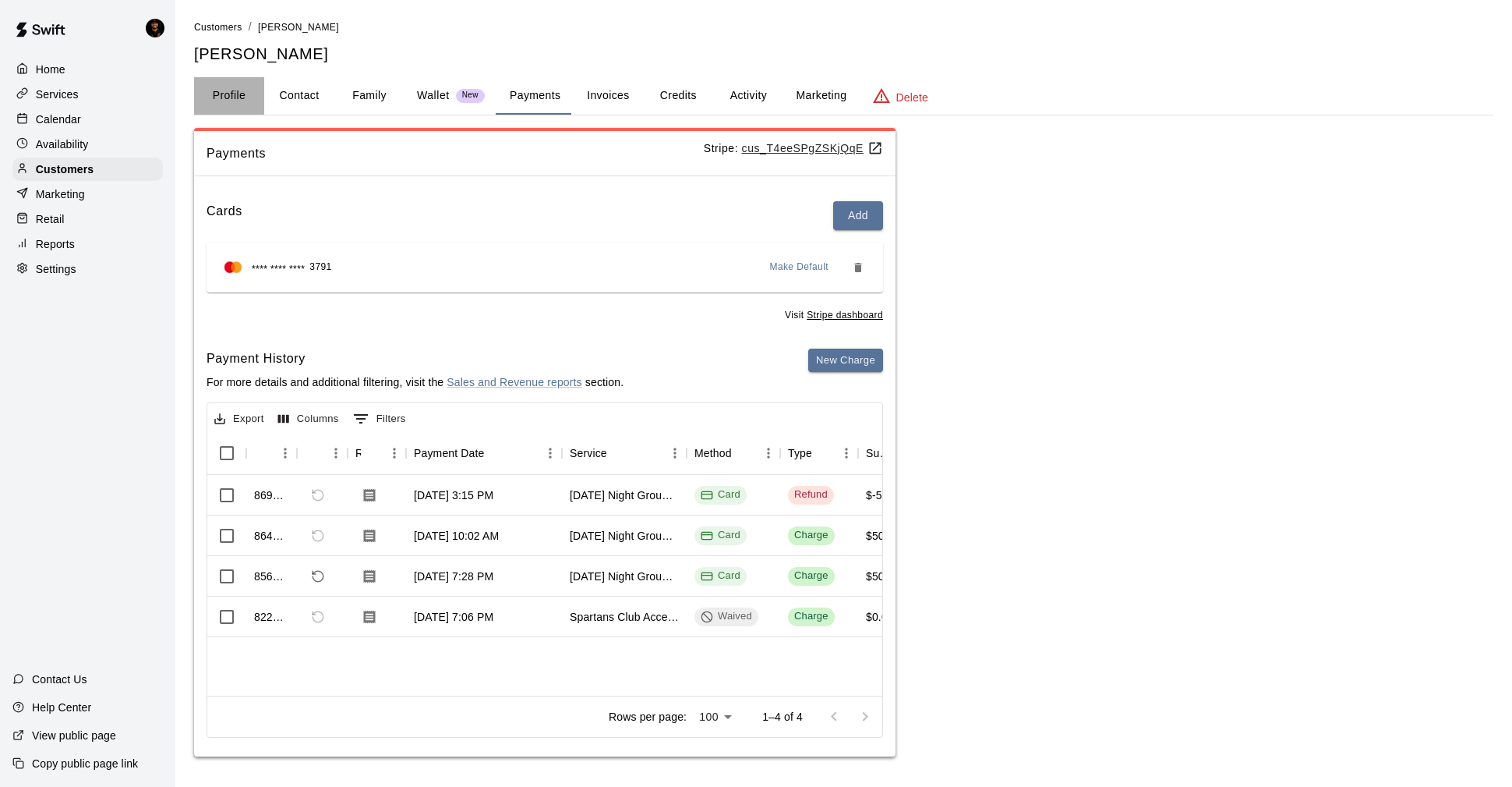
click at [242, 95] on button "Profile" at bounding box center [229, 95] width 70 height 37
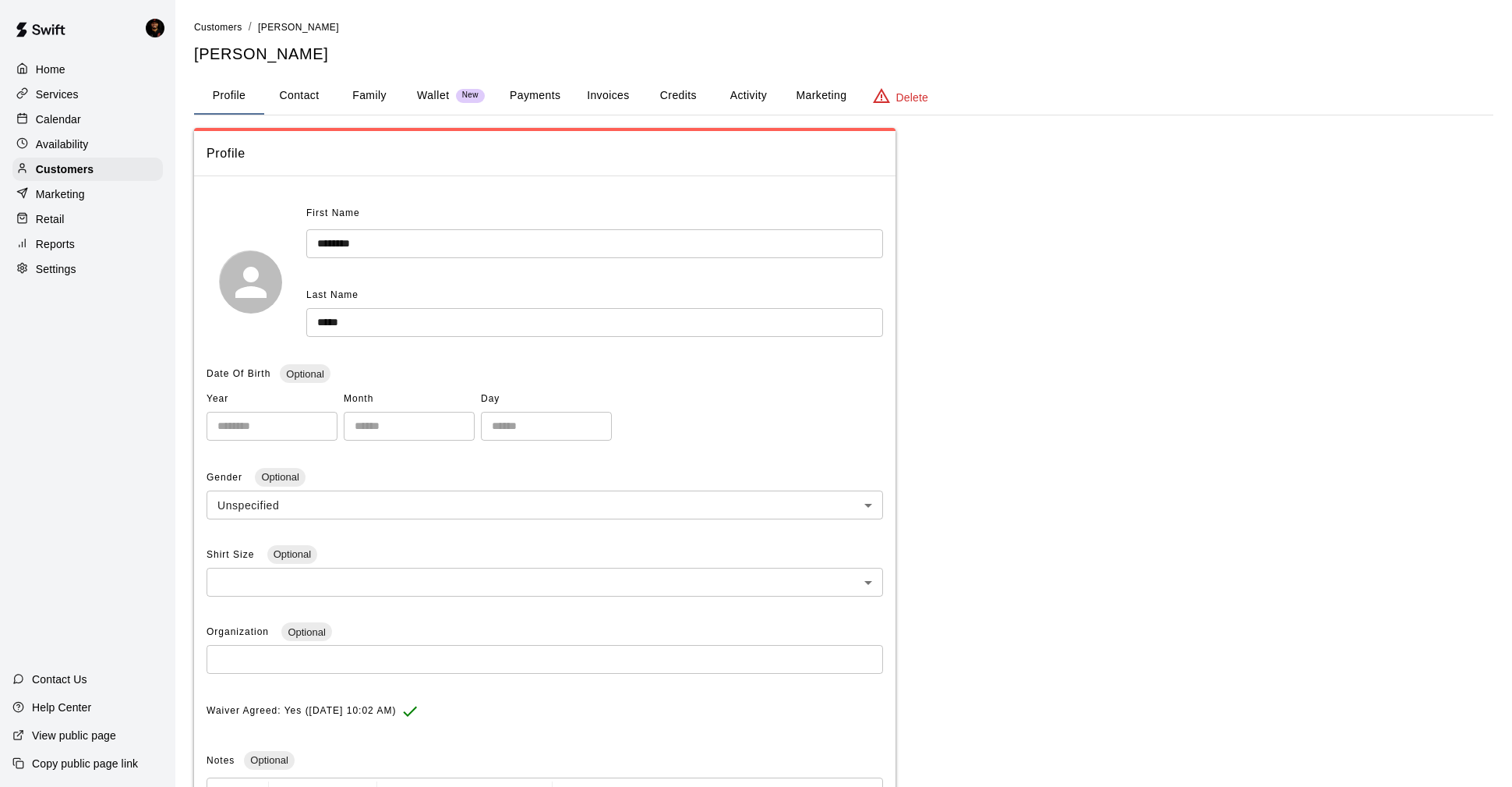
click at [309, 90] on button "Contact" at bounding box center [299, 95] width 70 height 37
select select "**"
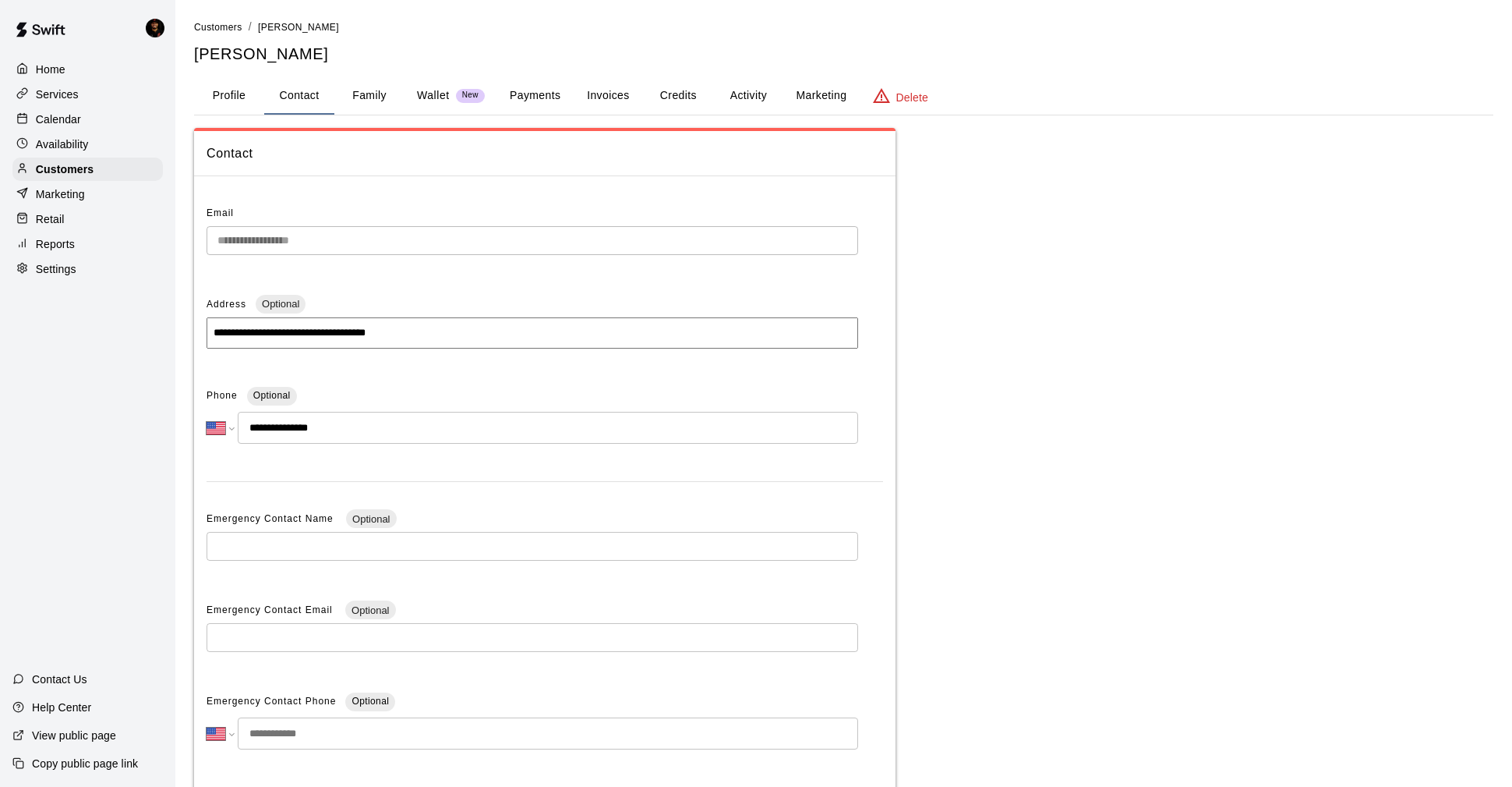
click at [364, 92] on button "Family" at bounding box center [369, 95] width 70 height 37
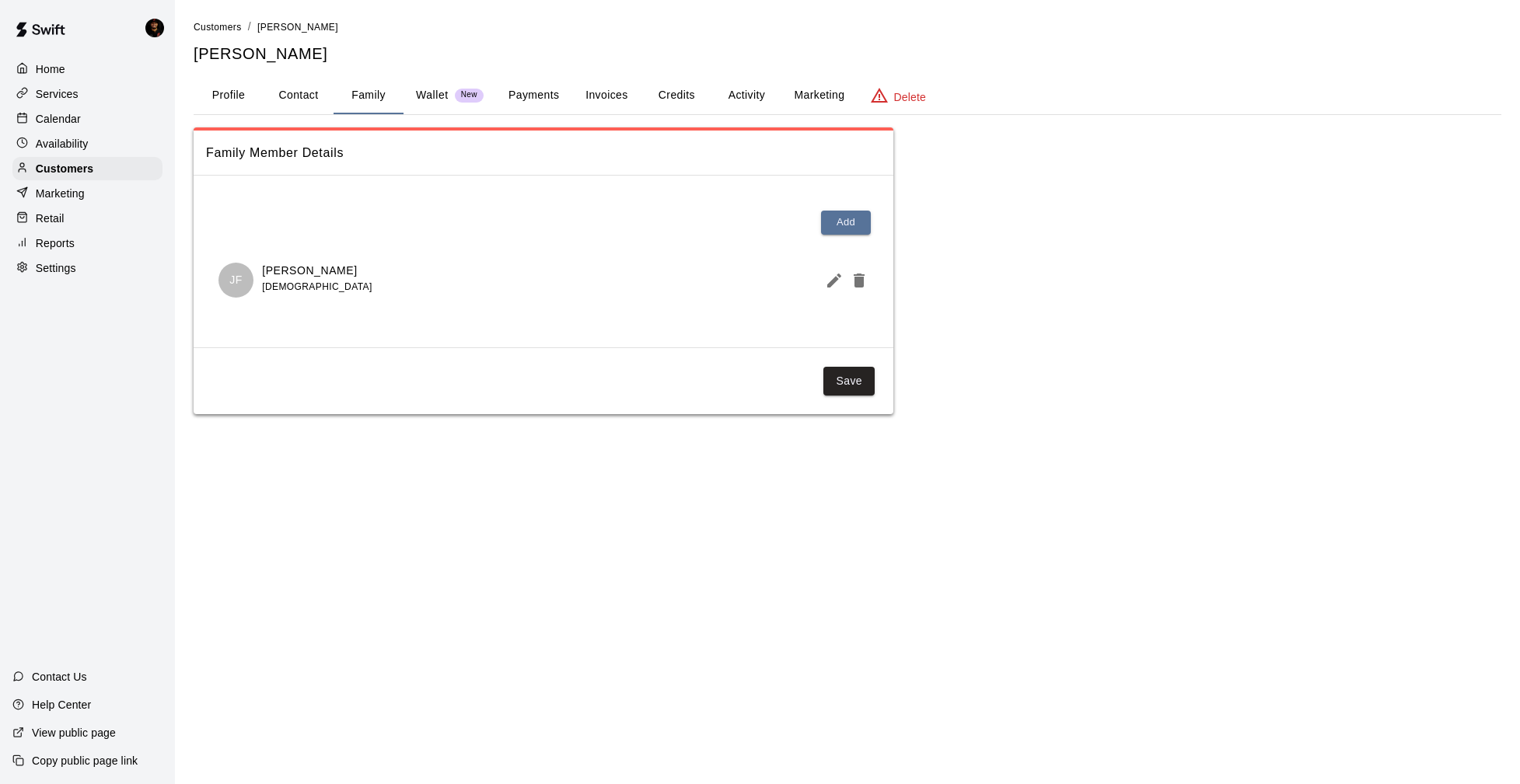
click at [460, 92] on span "New" at bounding box center [469, 95] width 29 height 10
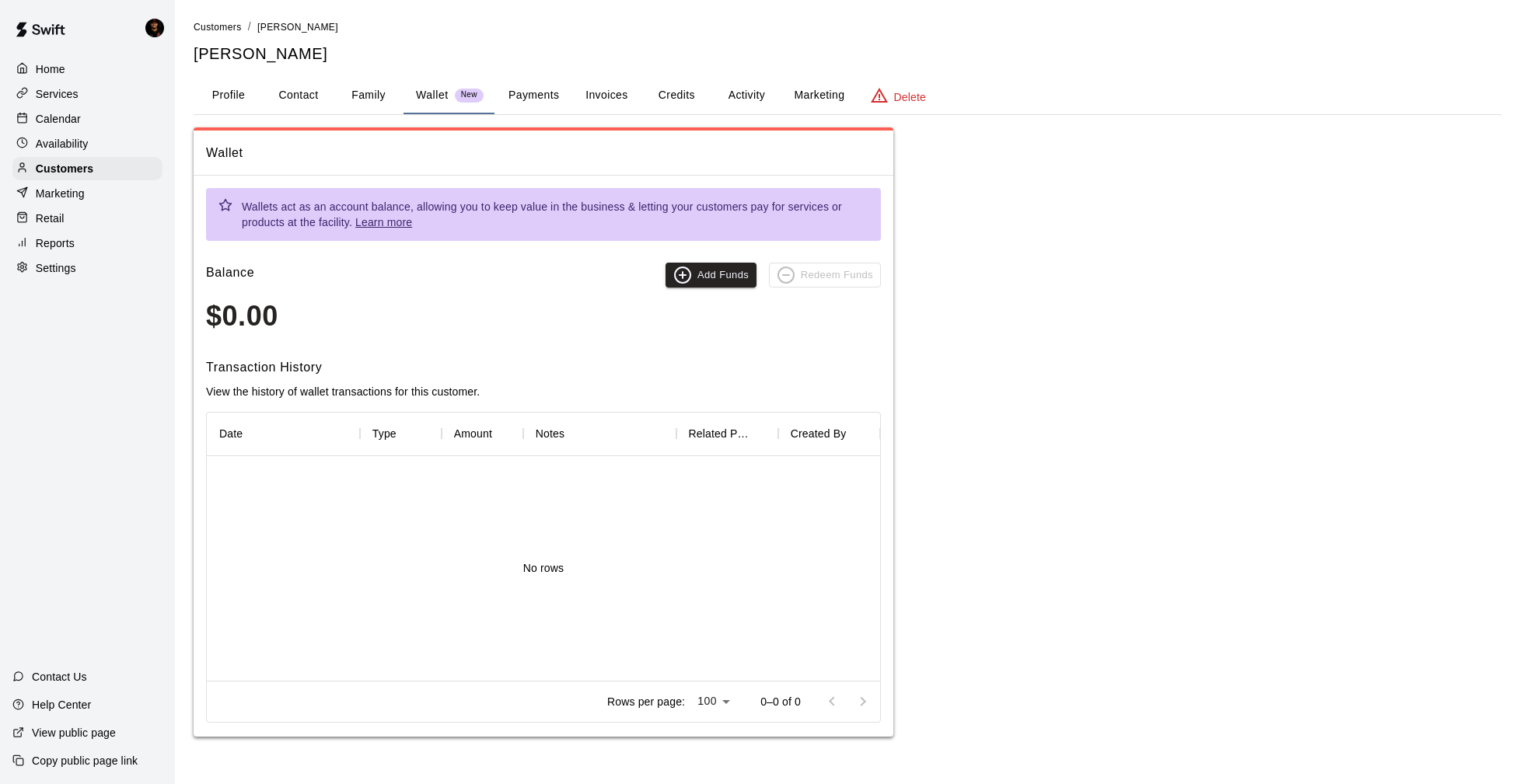
click at [540, 93] on button "Payments" at bounding box center [533, 95] width 75 height 37
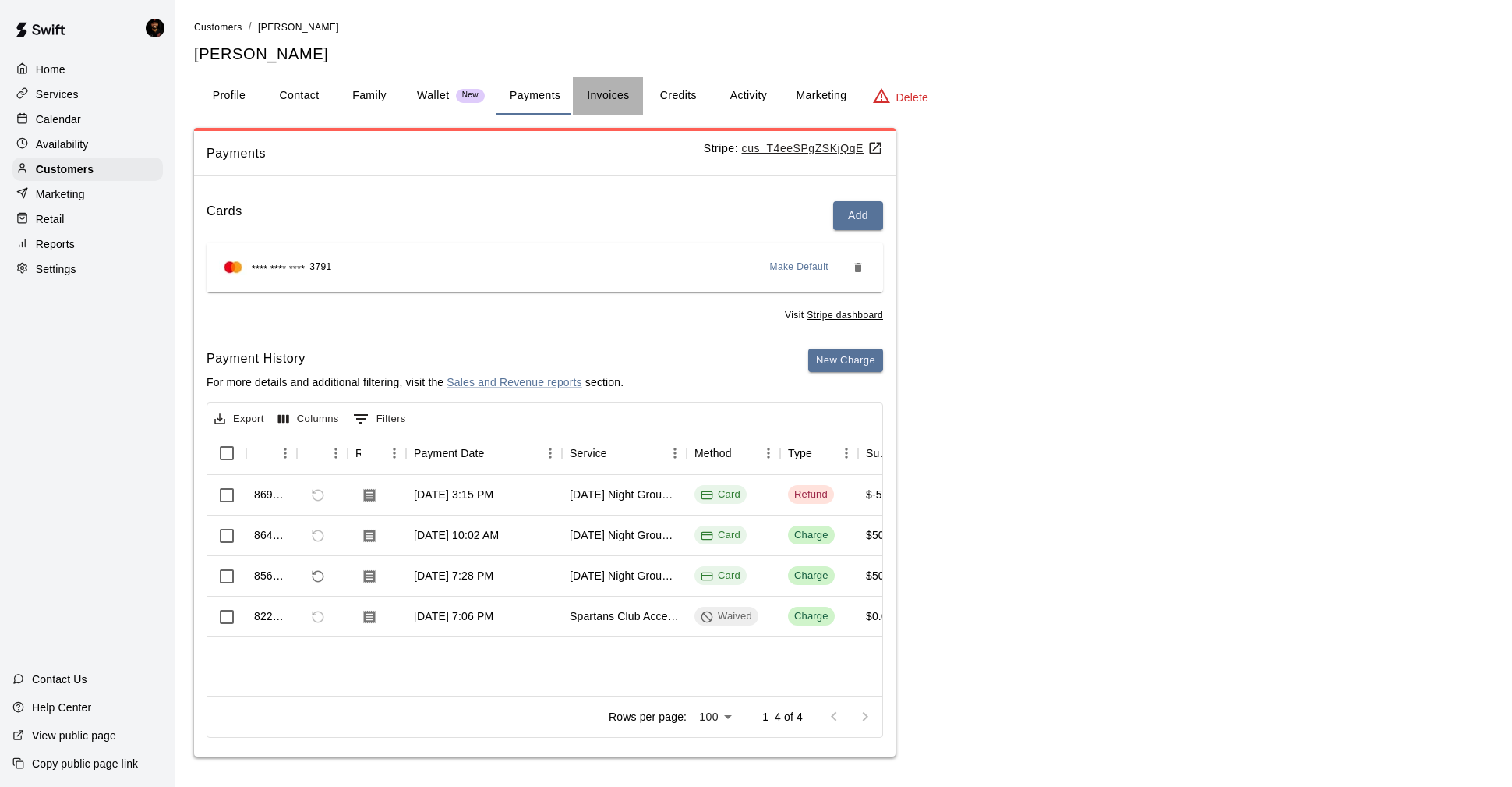
click at [630, 91] on button "Invoices" at bounding box center [608, 95] width 70 height 37
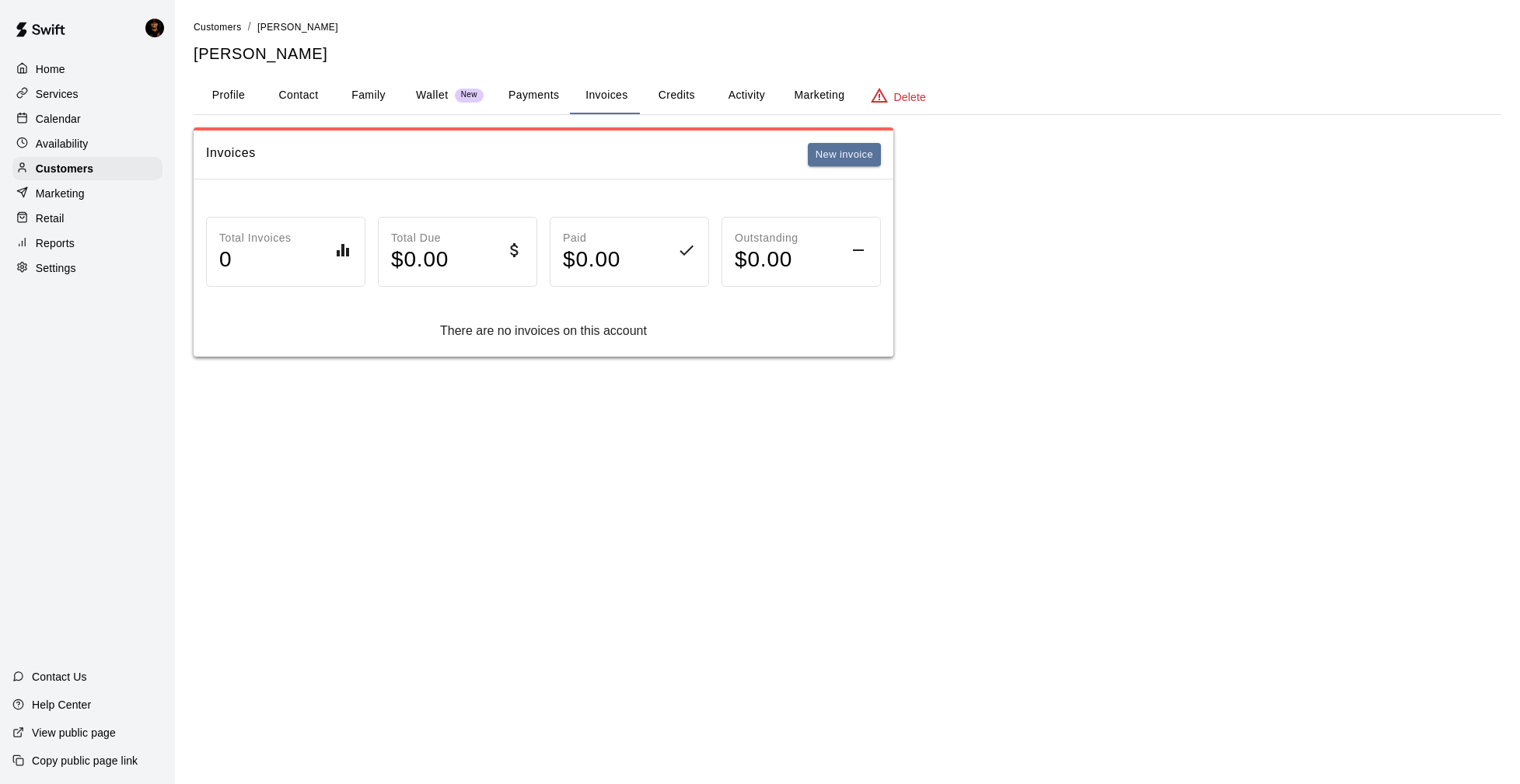
click at [526, 97] on button "Payments" at bounding box center [533, 95] width 75 height 37
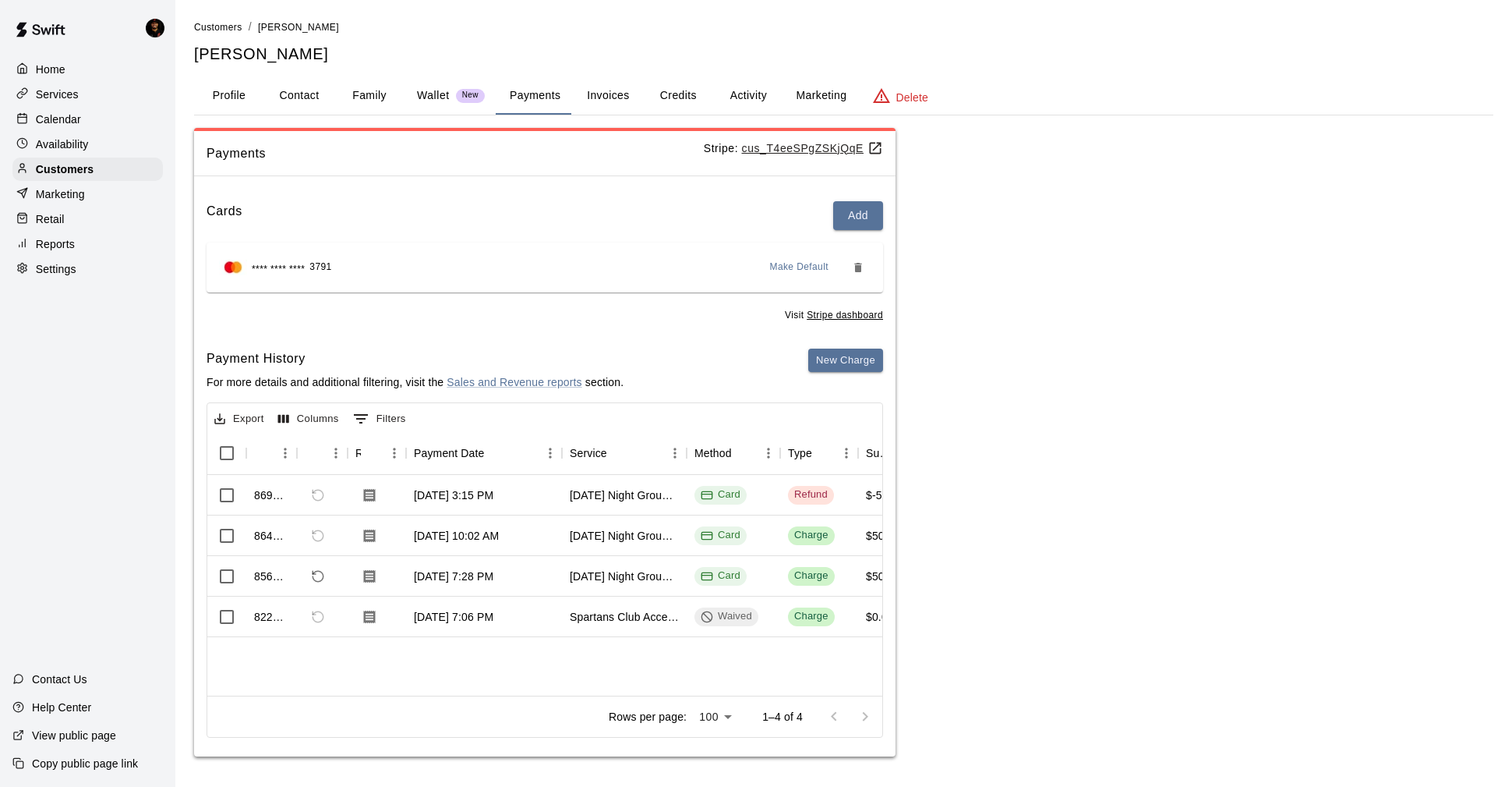
click at [258, 95] on button "Profile" at bounding box center [229, 95] width 70 height 37
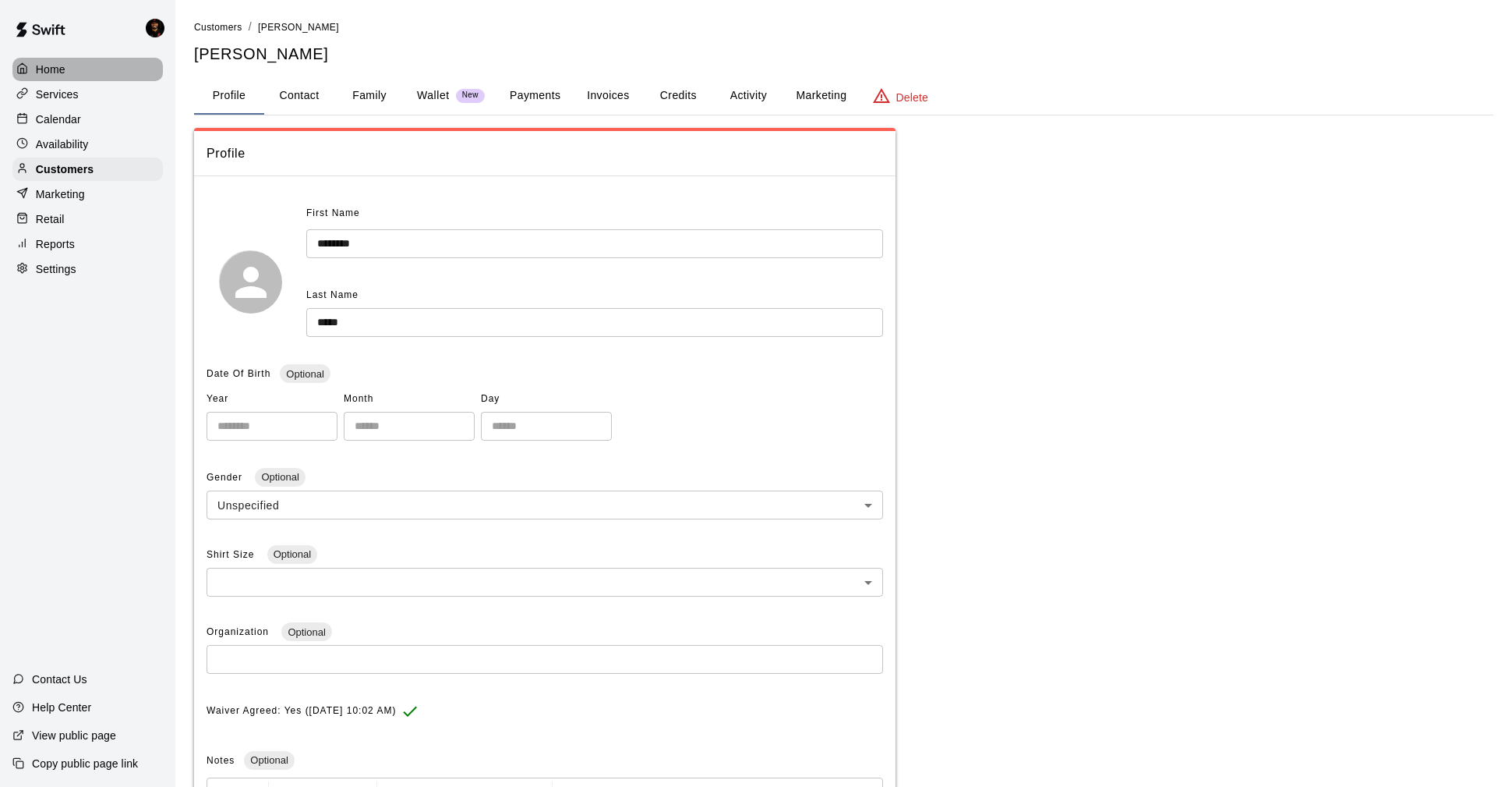
click at [93, 73] on div "Home" at bounding box center [88, 70] width 151 height 23
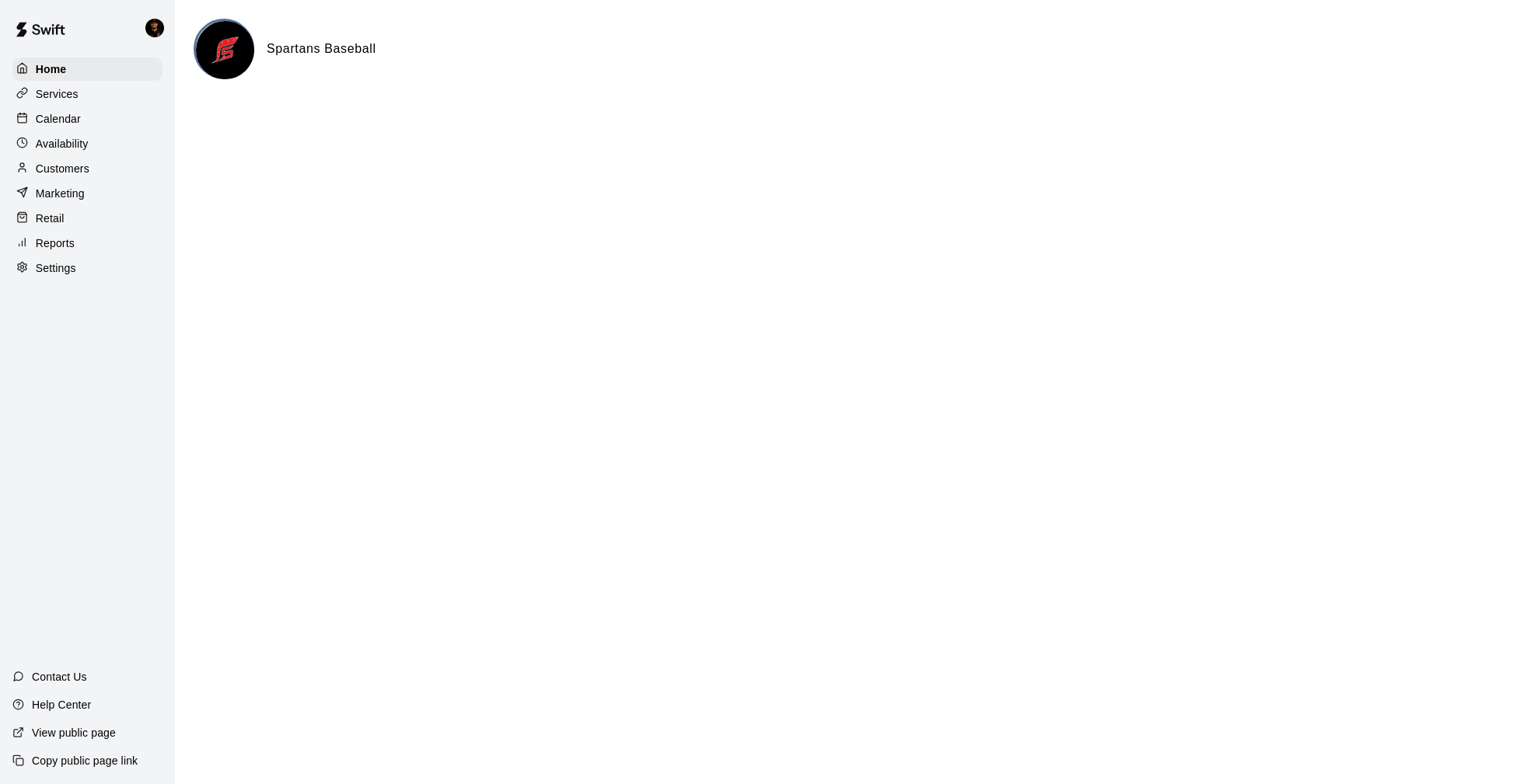
click at [69, 249] on p "Reports" at bounding box center [55, 243] width 39 height 16
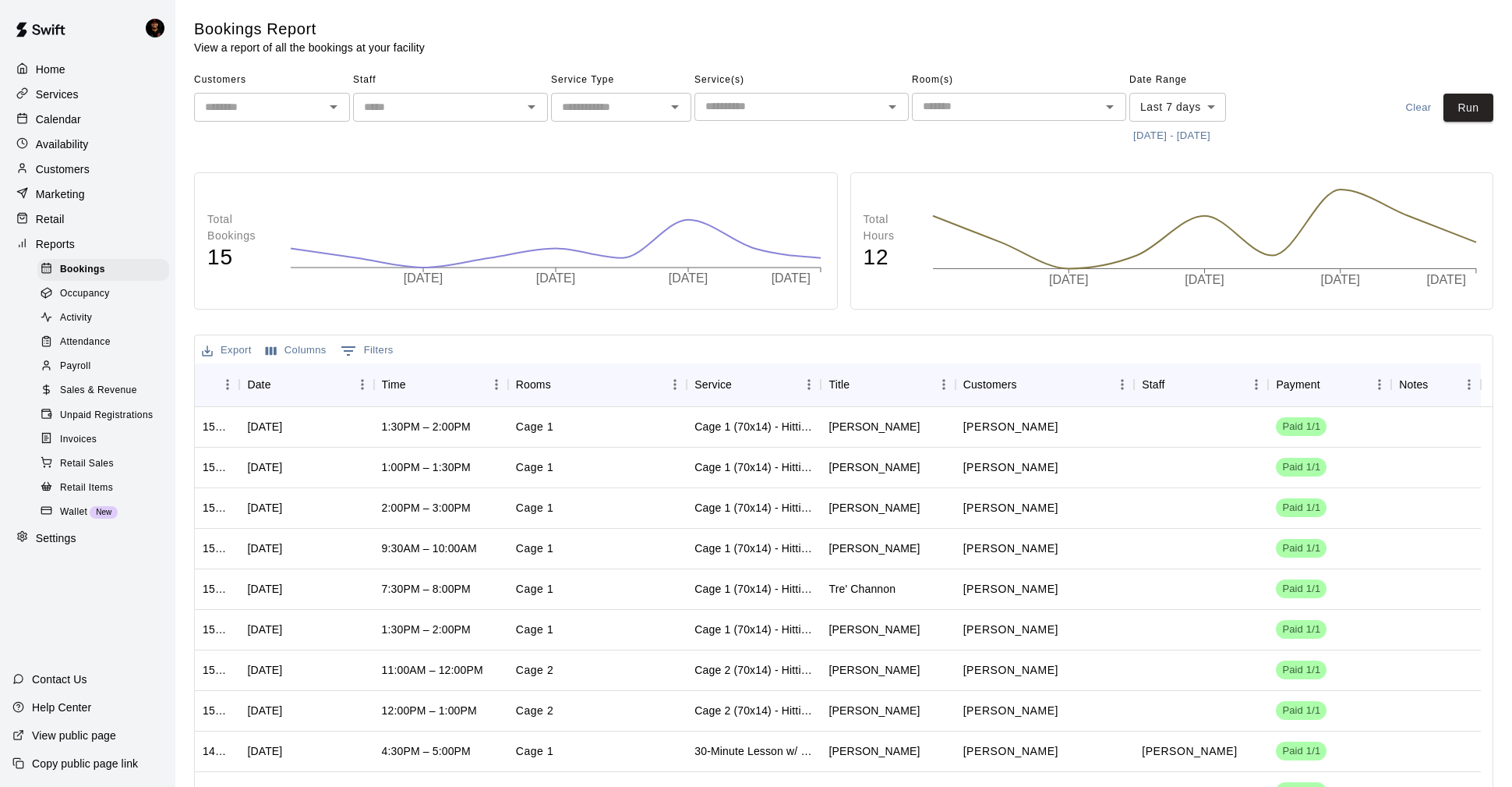
click at [89, 387] on span "Sales & Revenue" at bounding box center [98, 391] width 77 height 16
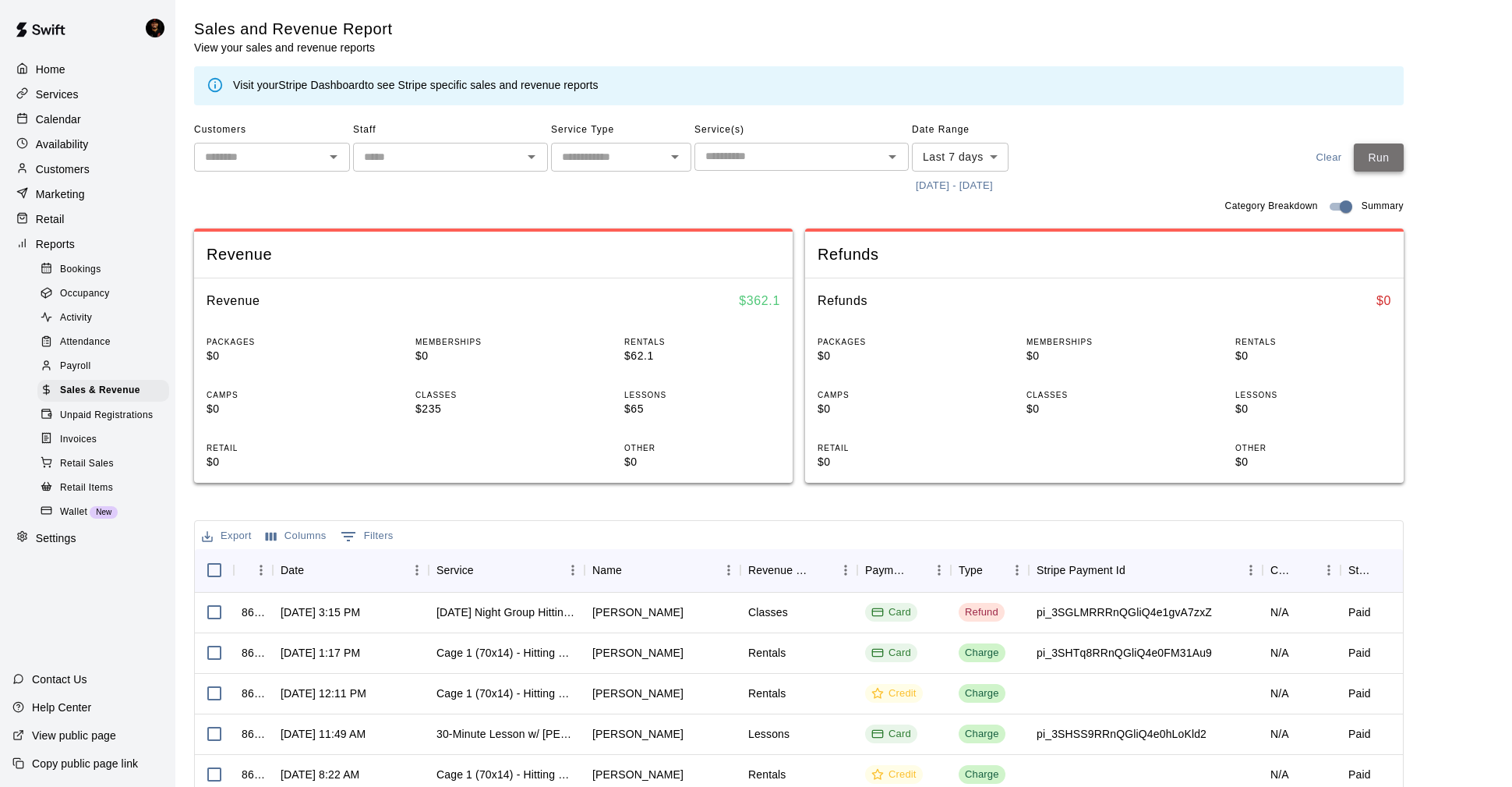
click at [1384, 154] on button "Run" at bounding box center [1379, 158] width 50 height 29
click at [924, 152] on body "Home Services Calendar Availability Customers Marketing Retail Reports Bookings…" at bounding box center [756, 536] width 1512 height 1072
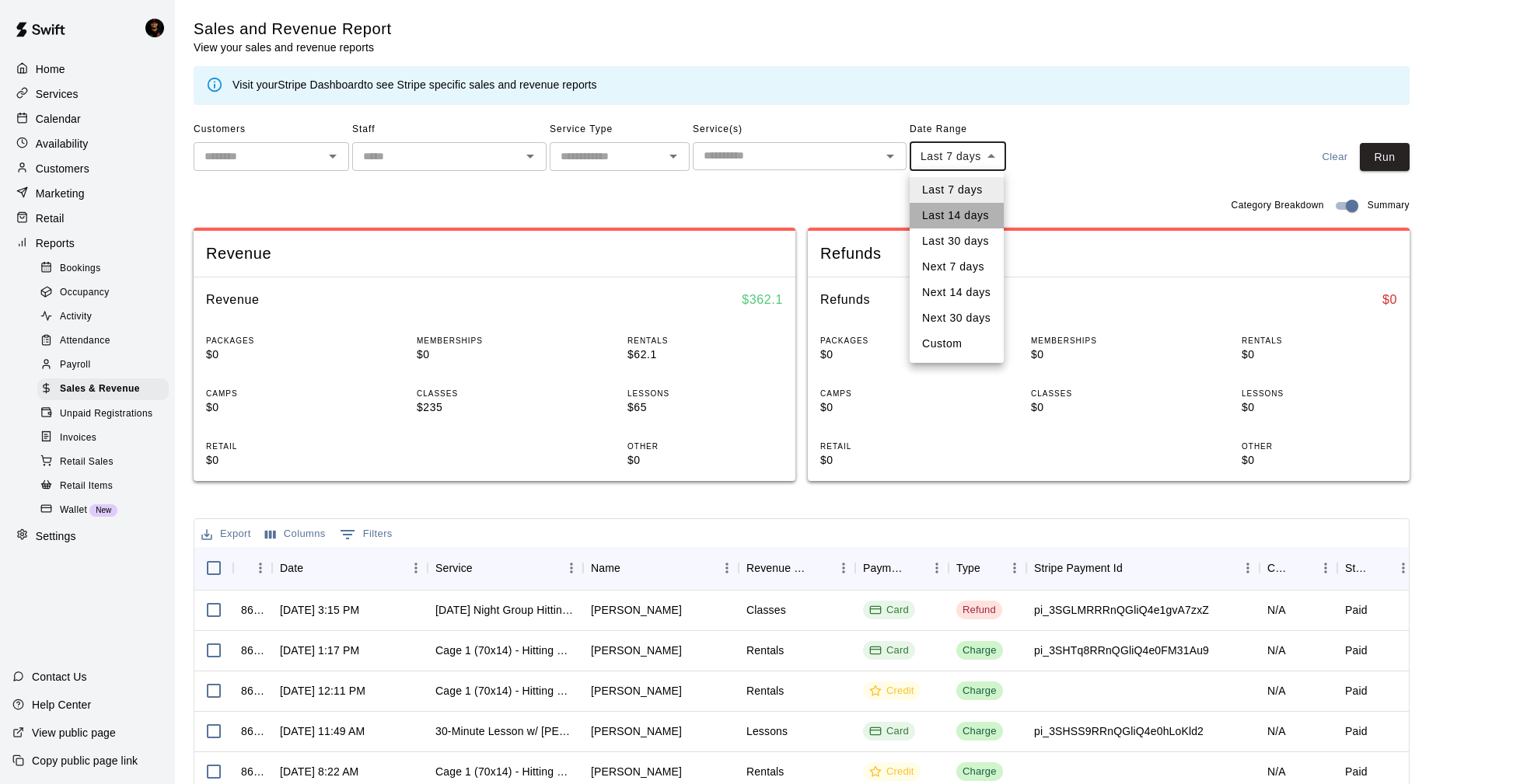
click at [958, 213] on li "Last 14 days" at bounding box center [956, 215] width 94 height 26
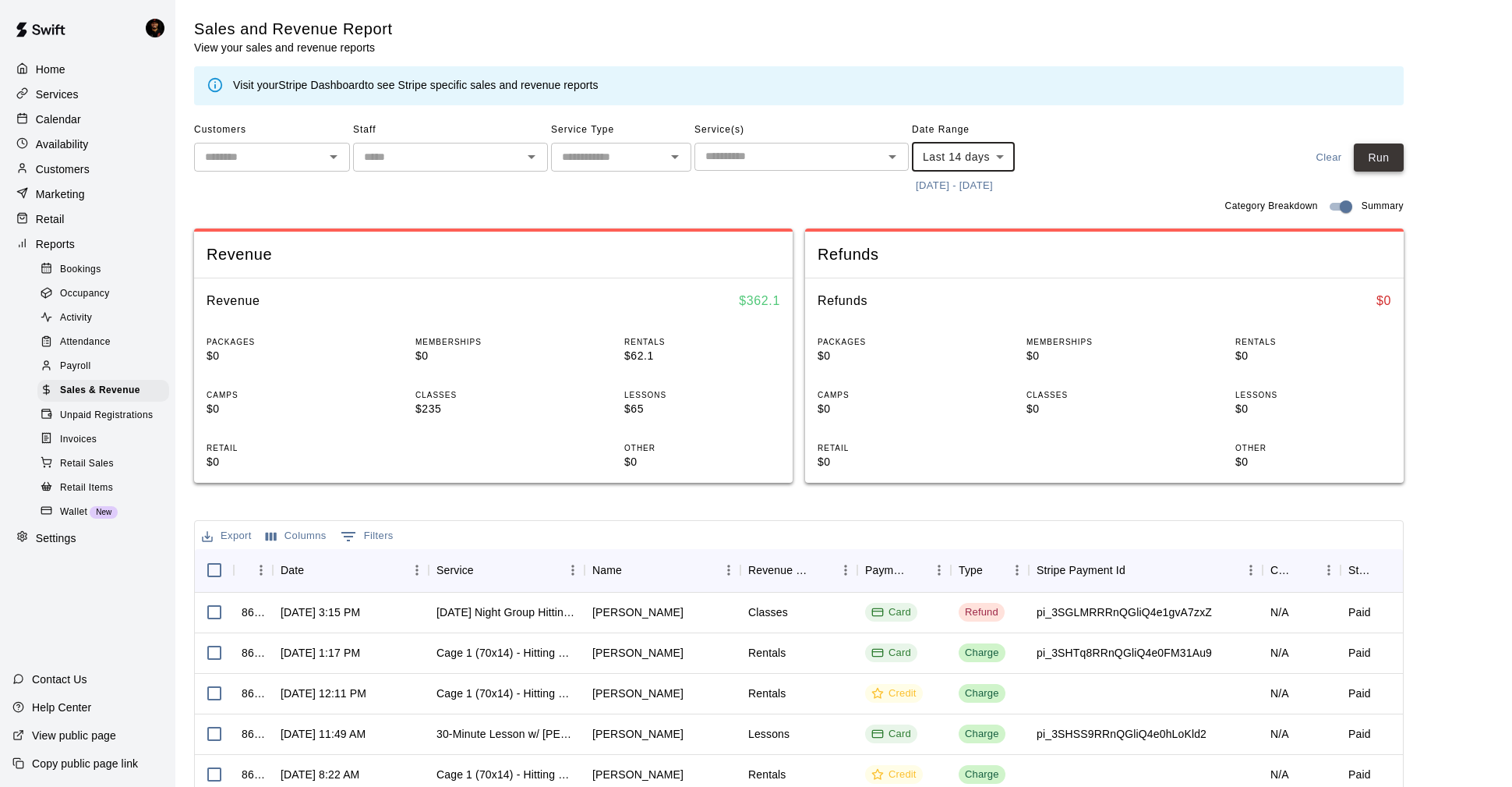
click at [1404, 160] on button "Run" at bounding box center [1379, 158] width 50 height 29
click at [937, 150] on body "Home Services Calendar Availability Customers Marketing Retail Reports Bookings…" at bounding box center [756, 536] width 1512 height 1072
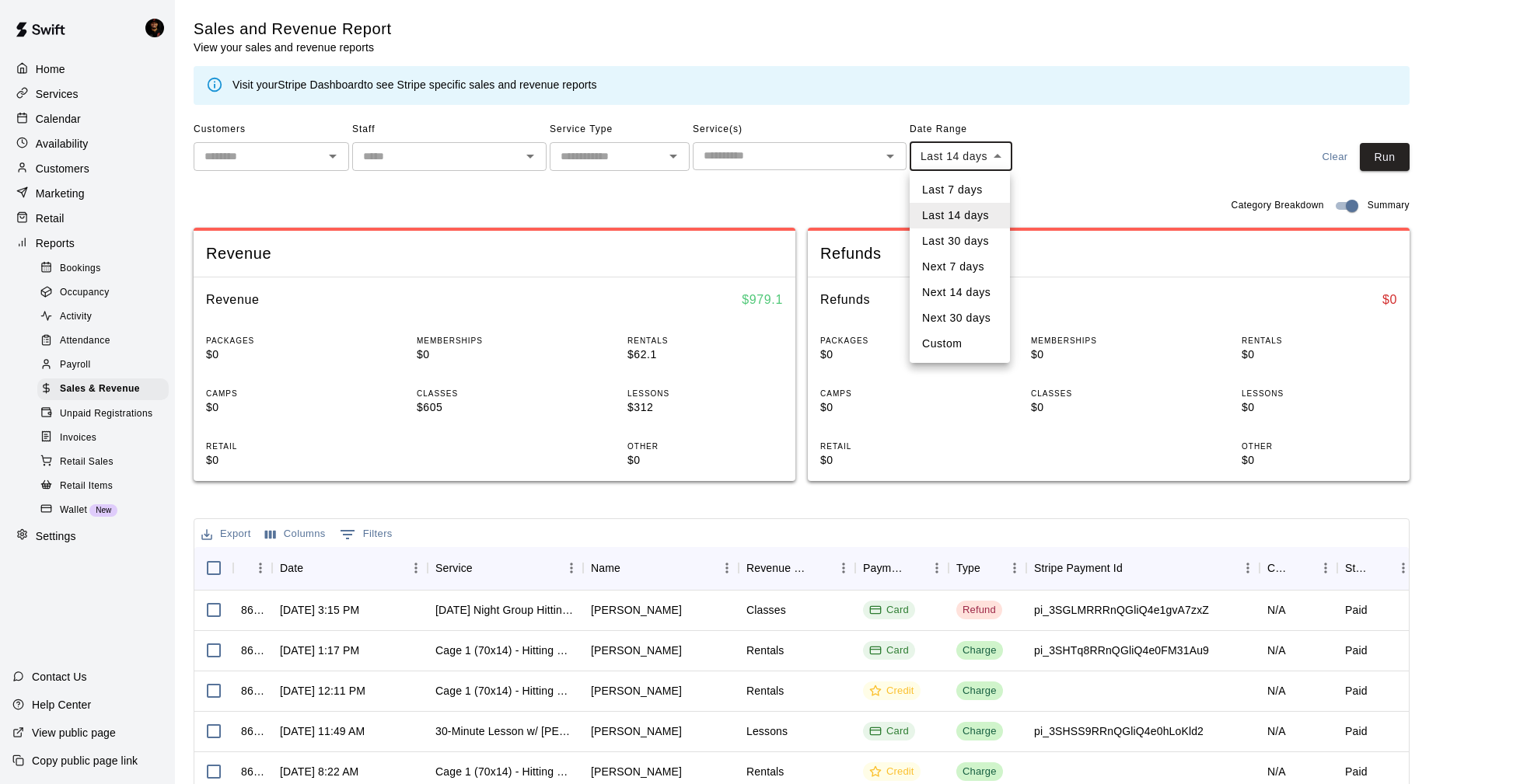
click at [949, 235] on li "Last 30 days" at bounding box center [959, 240] width 100 height 26
type input "*****"
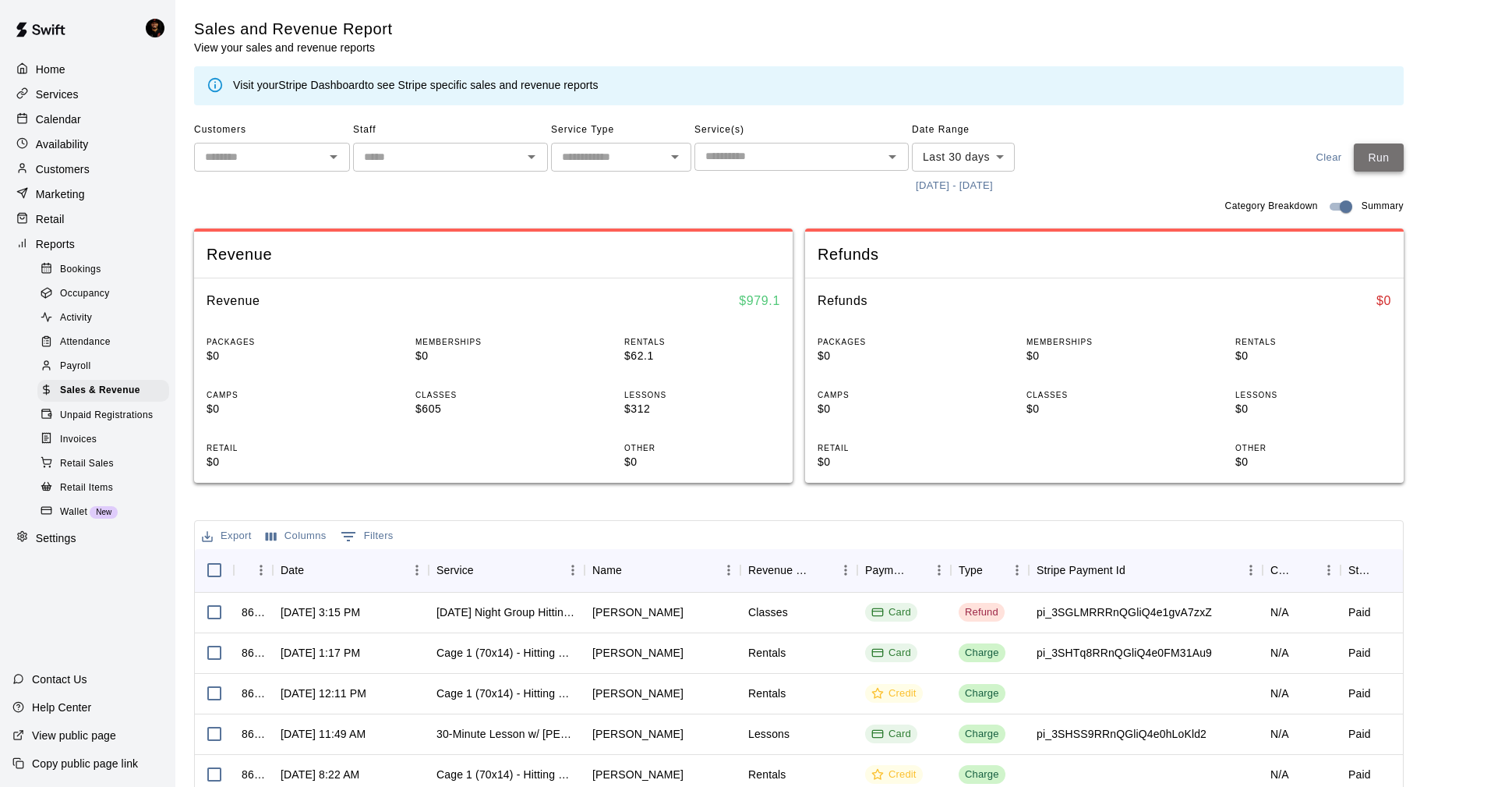
click at [1380, 165] on button "Run" at bounding box center [1379, 158] width 50 height 29
click at [53, 72] on p "Home" at bounding box center [51, 69] width 30 height 16
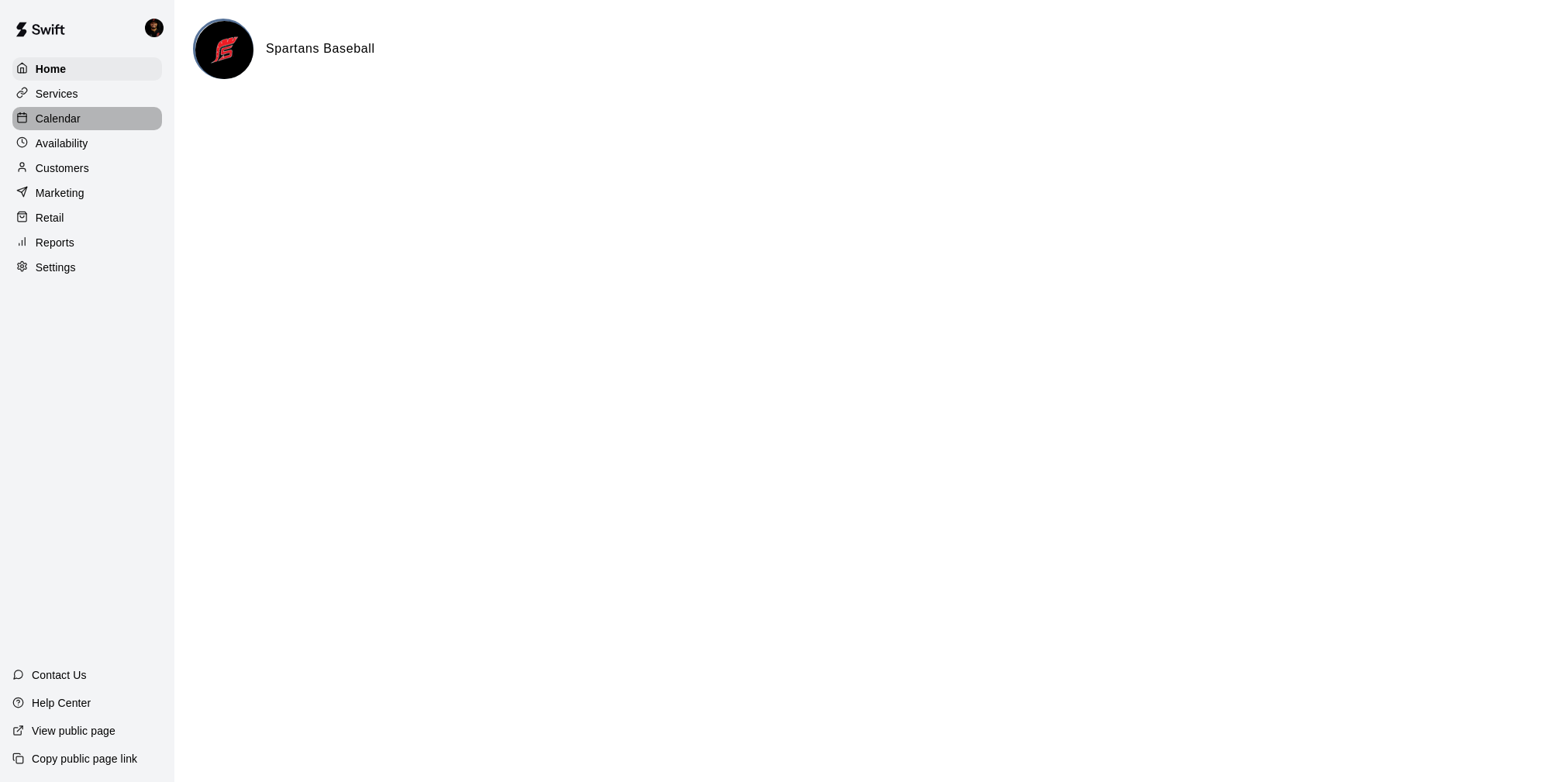
click at [118, 115] on div "Calendar" at bounding box center [87, 119] width 150 height 23
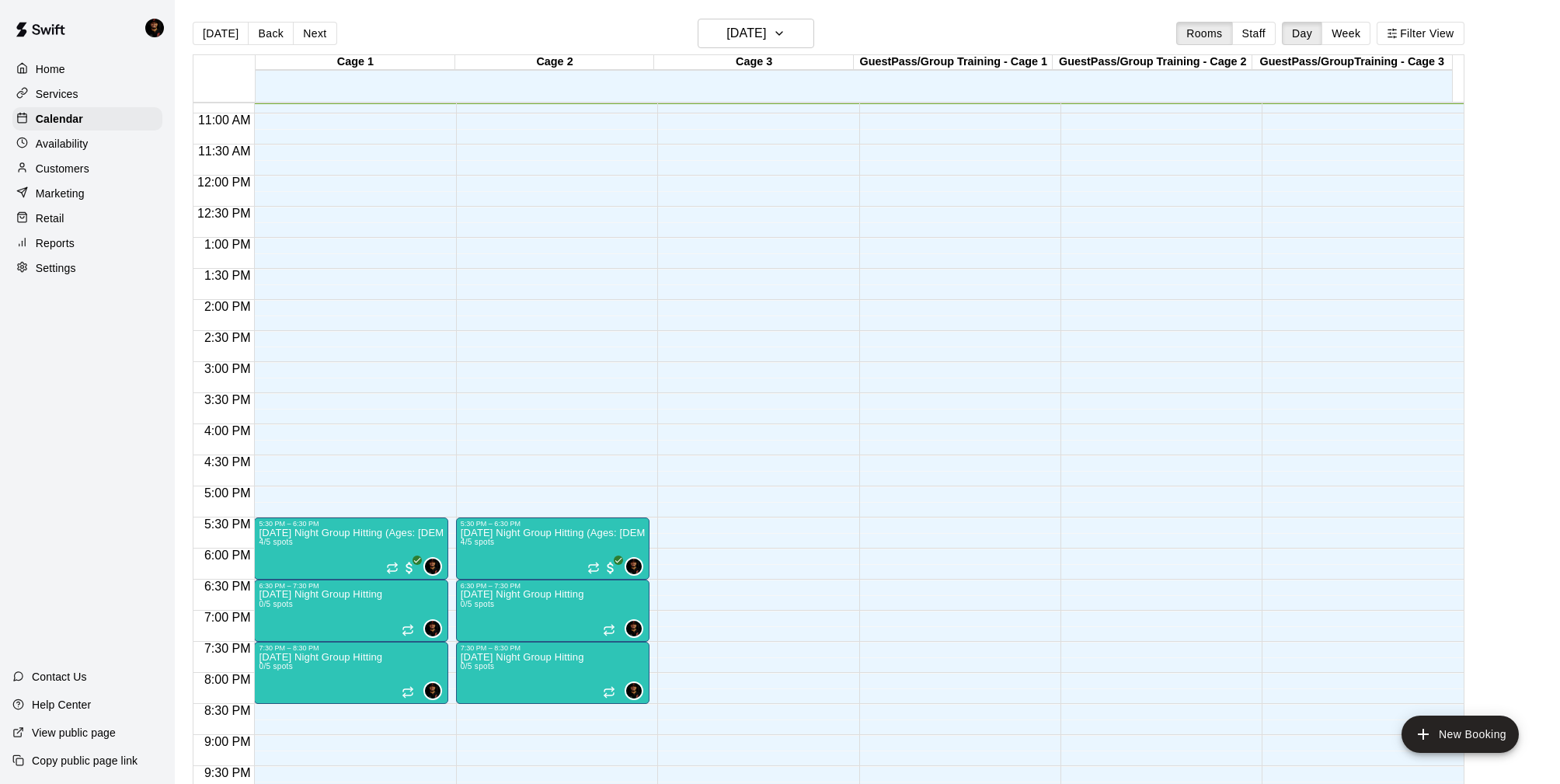
scroll to position [794, 0]
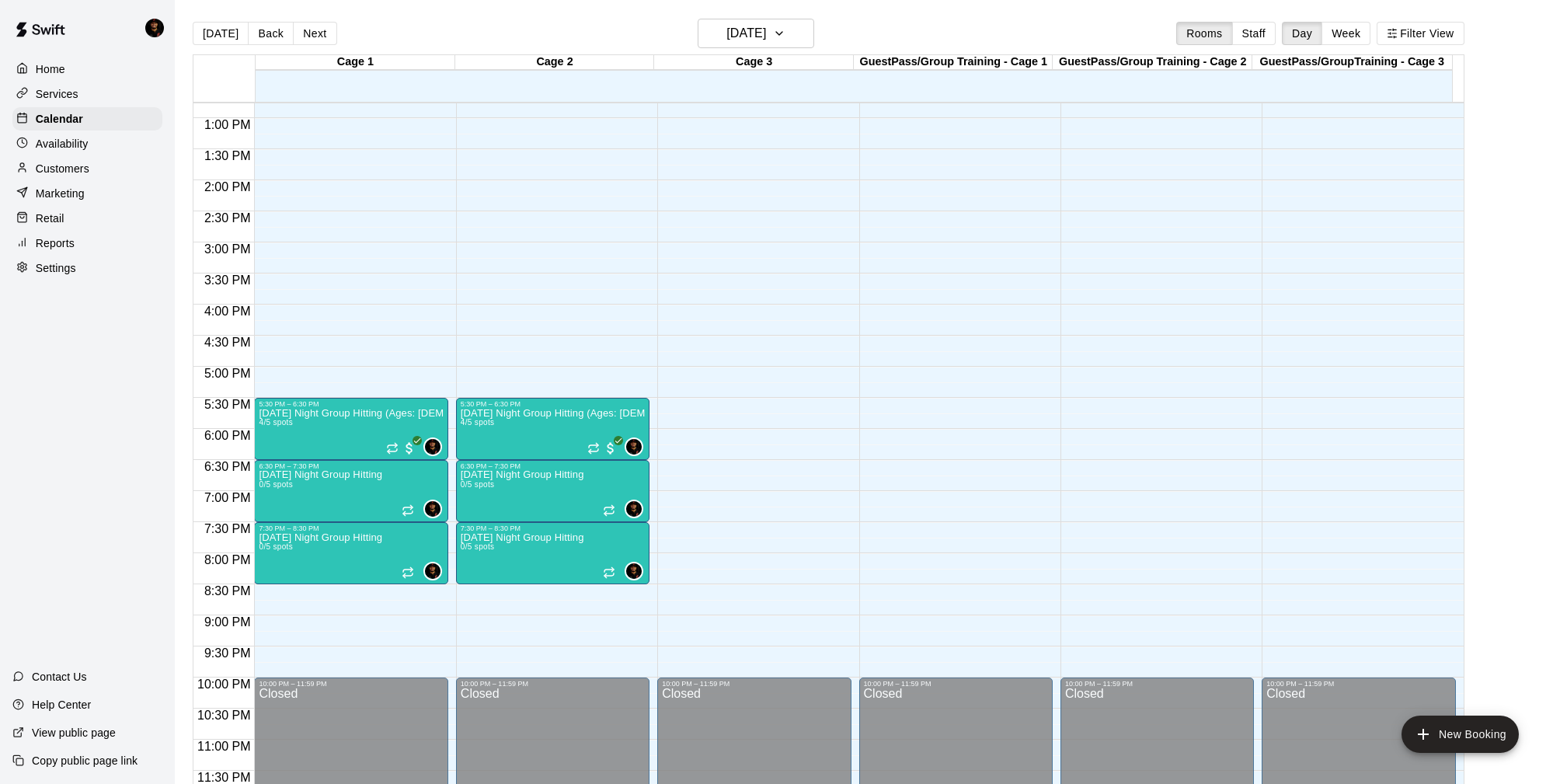
click at [78, 170] on p "Customers" at bounding box center [62, 169] width 54 height 16
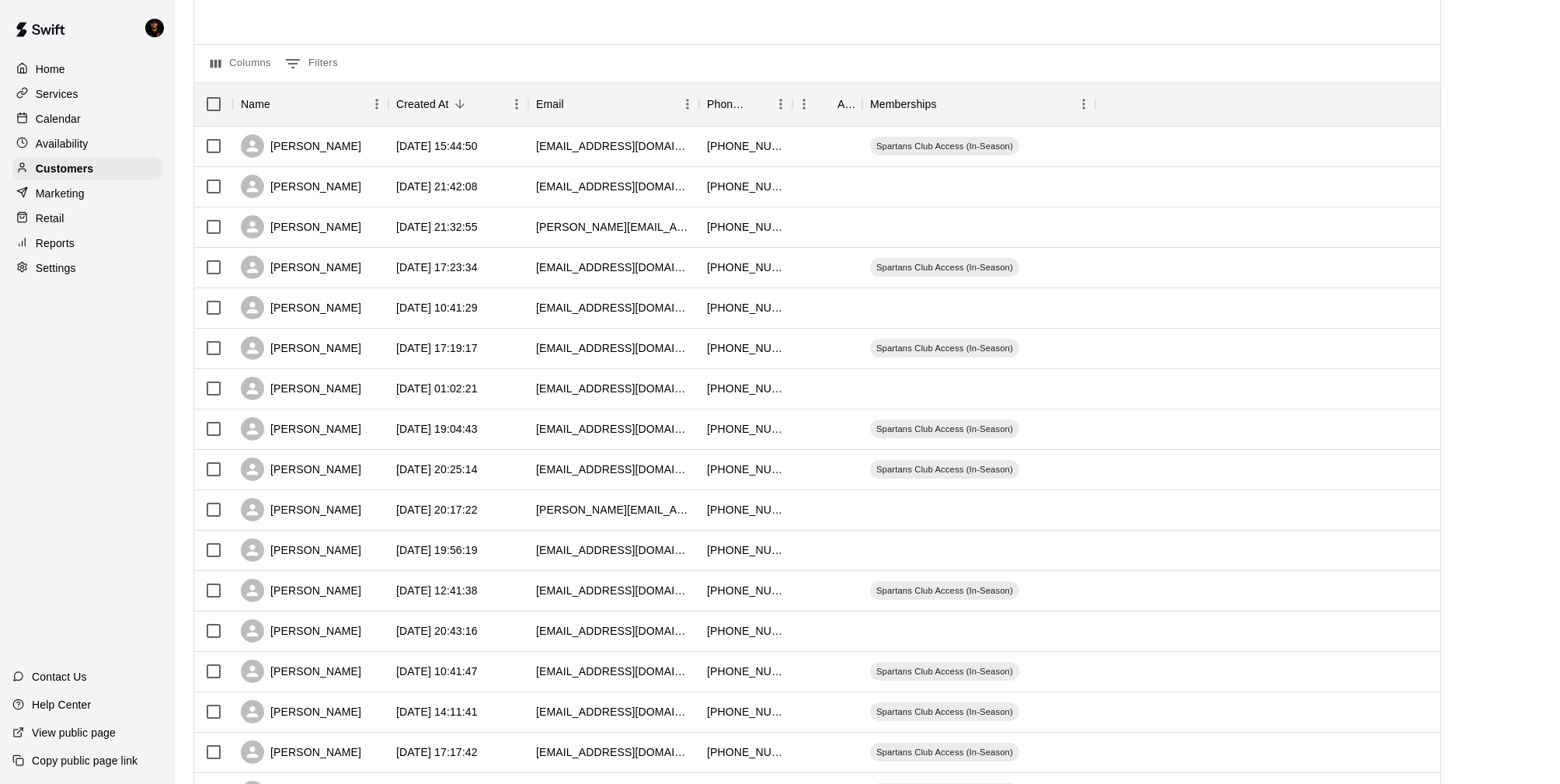
scroll to position [303, 0]
